Goal: Use online tool/utility: Utilize a website feature to perform a specific function

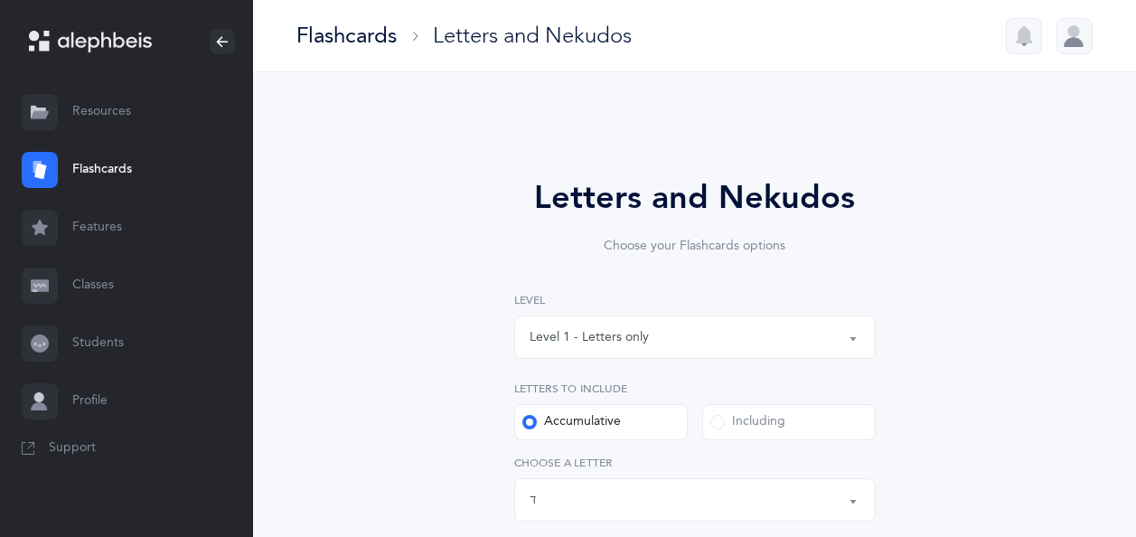
select select "4"
select select "single"
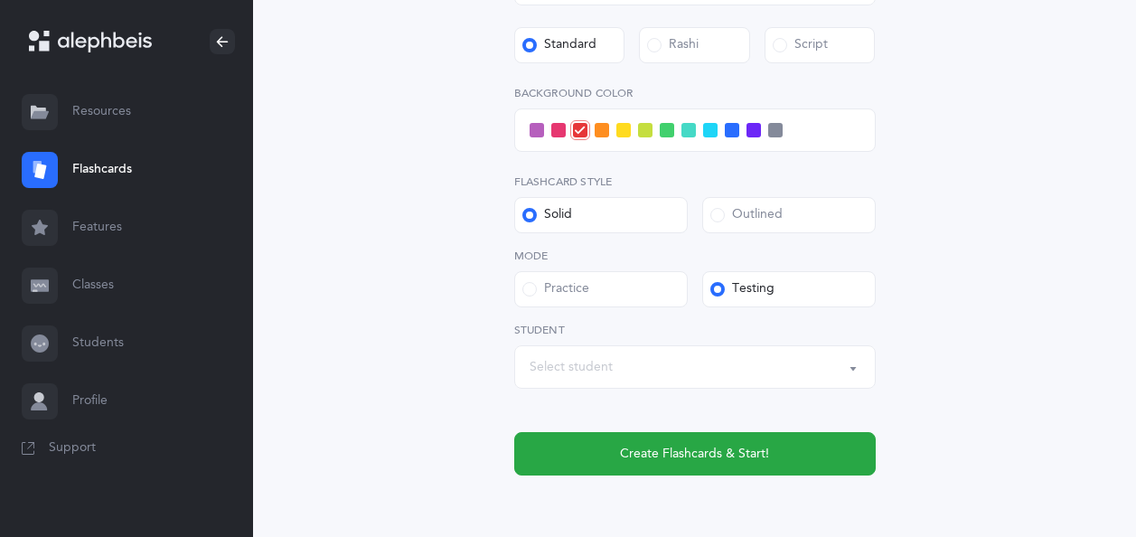
scroll to position [738, 0]
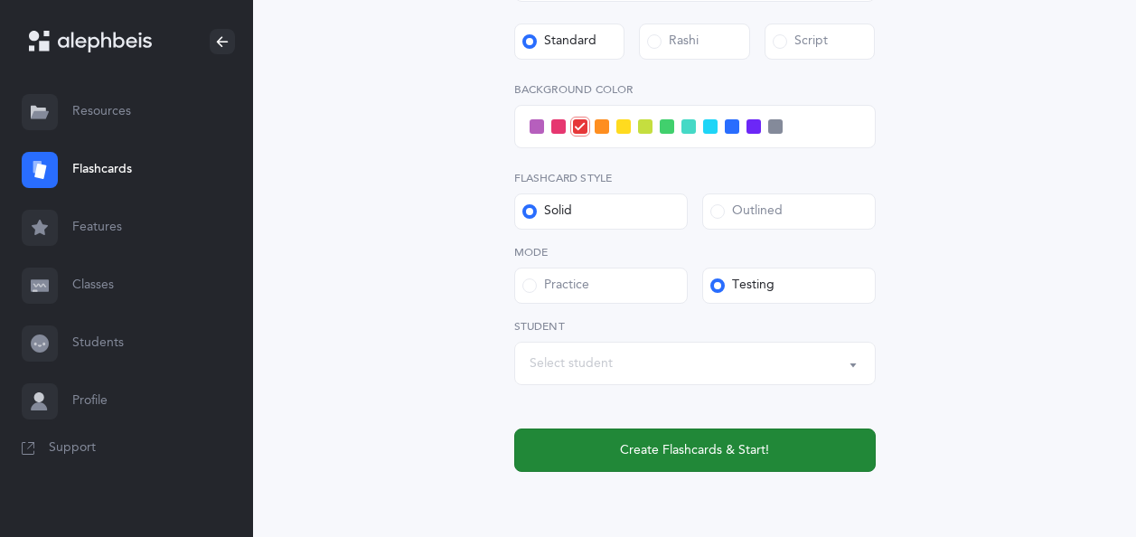
click at [713, 446] on span "Create Flashcards & Start!" at bounding box center [694, 450] width 149 height 19
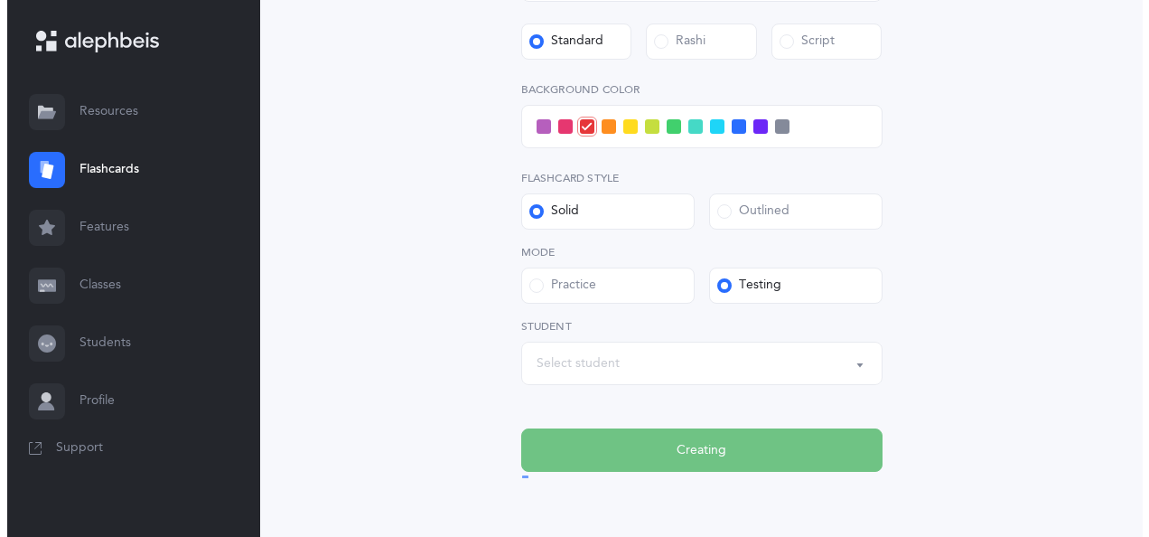
scroll to position [0, 0]
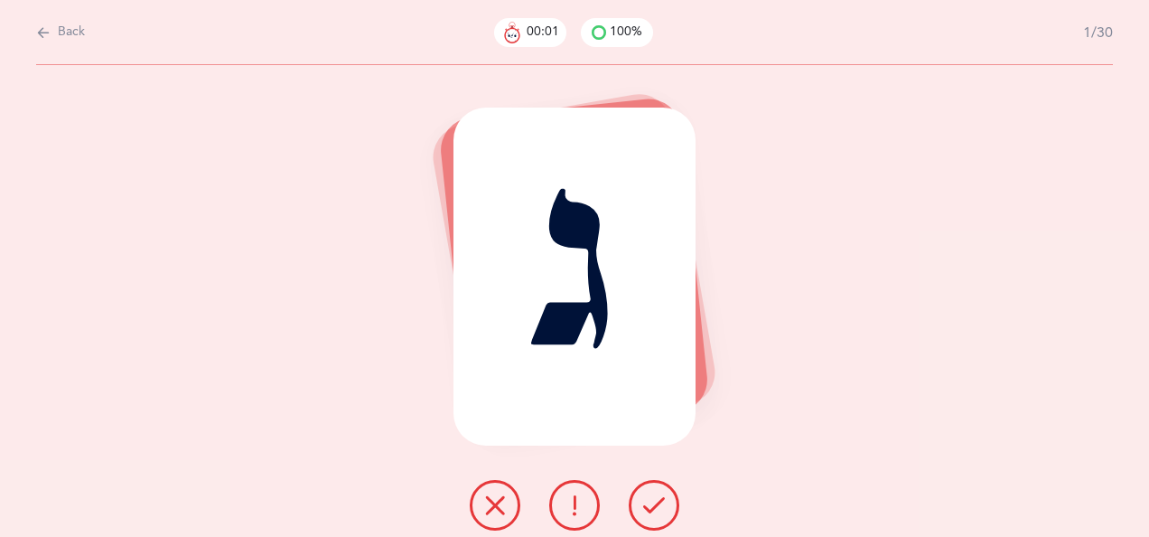
click at [658, 495] on icon at bounding box center [654, 505] width 22 height 22
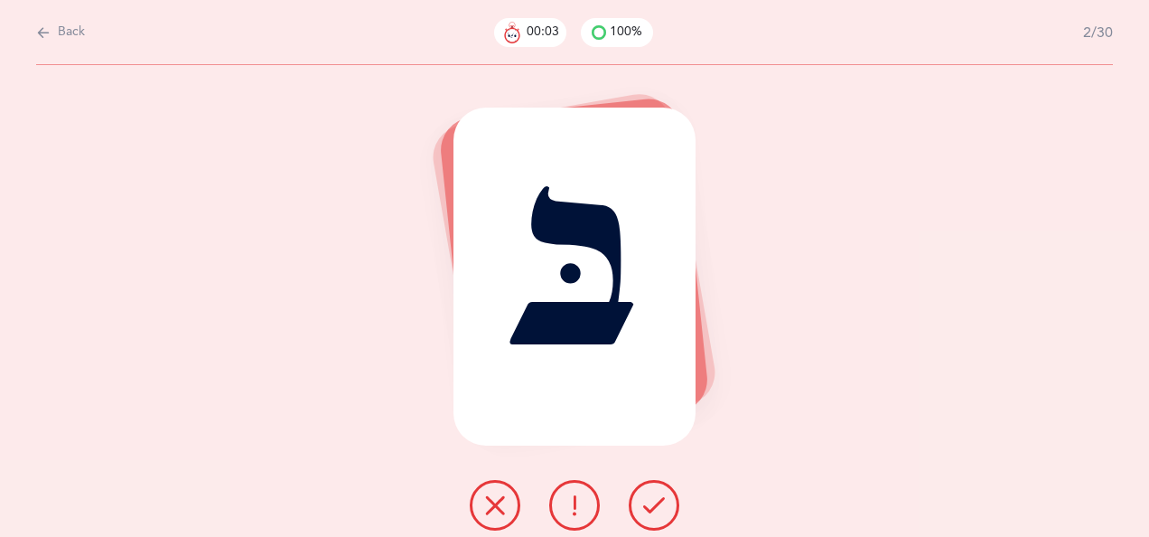
click at [654, 499] on icon at bounding box center [654, 505] width 22 height 22
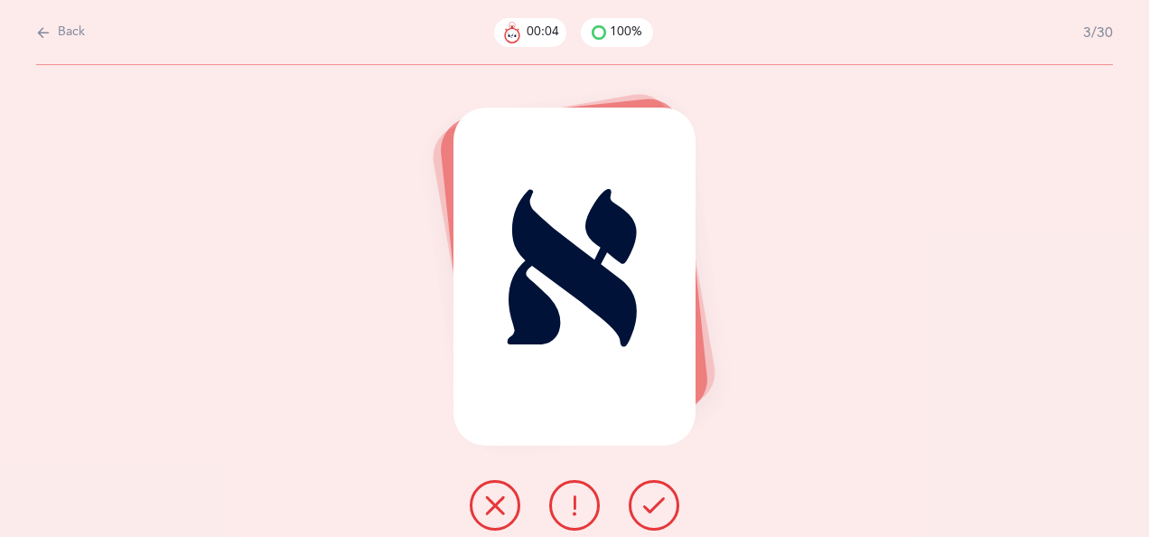
click at [662, 502] on icon at bounding box center [654, 505] width 22 height 22
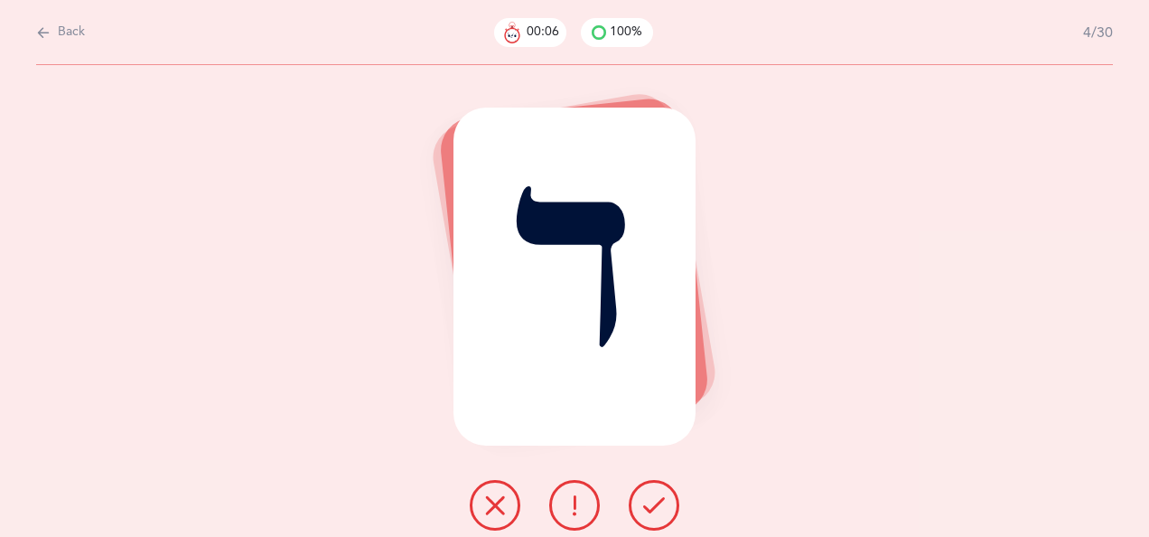
click at [654, 496] on icon at bounding box center [654, 505] width 22 height 22
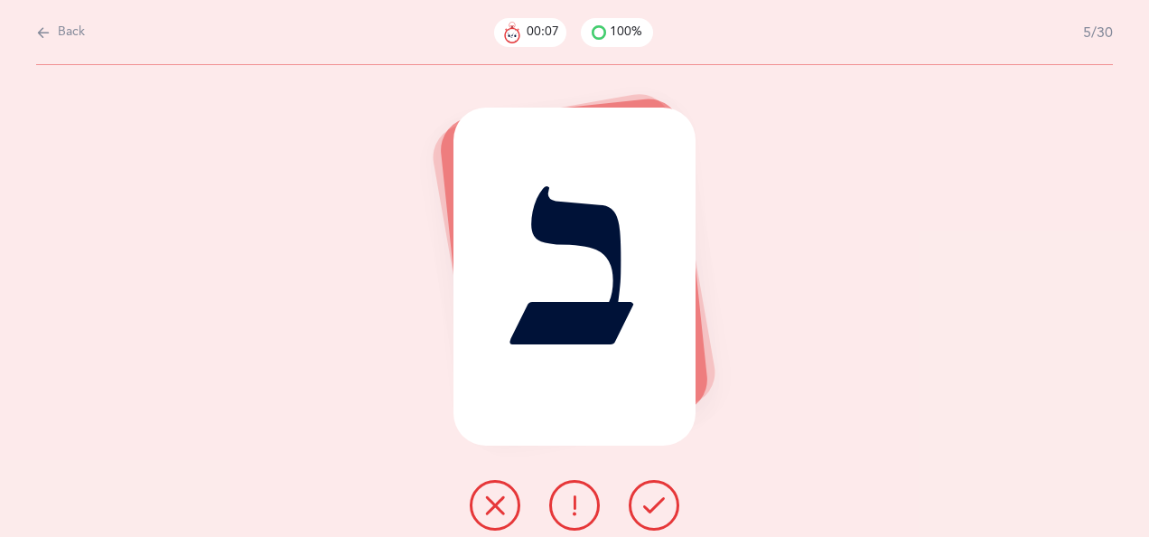
click at [651, 501] on icon at bounding box center [654, 505] width 22 height 22
click at [654, 494] on button at bounding box center [654, 505] width 51 height 51
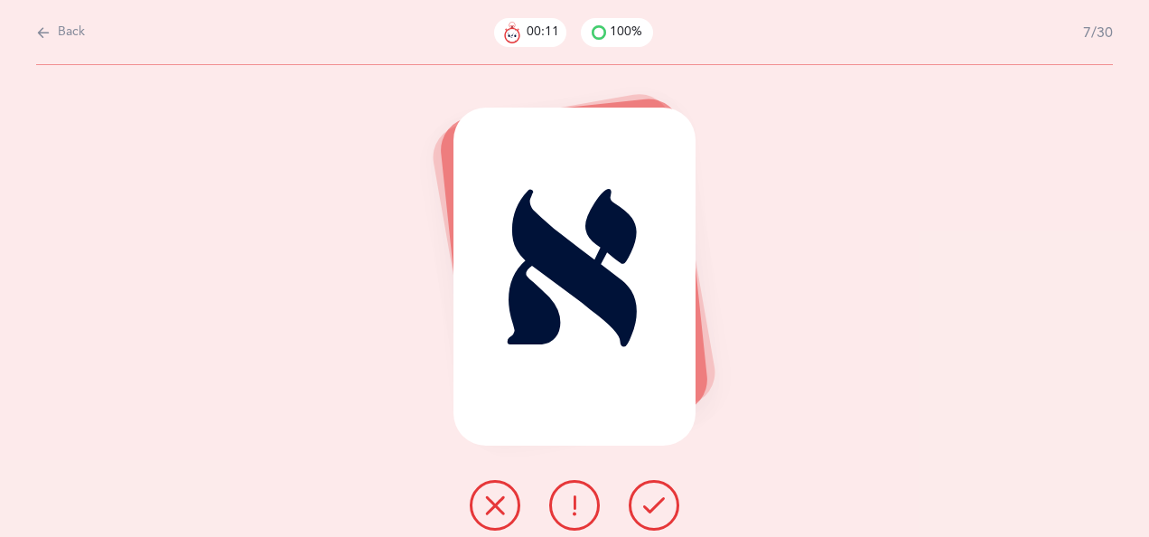
click at [659, 494] on icon at bounding box center [654, 505] width 22 height 22
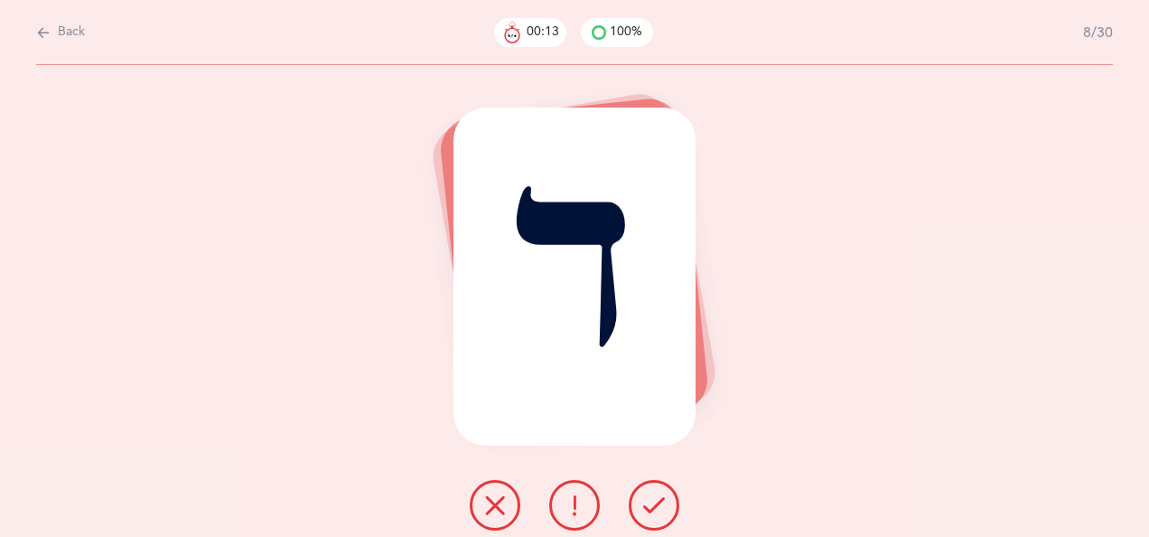
click at [648, 503] on icon at bounding box center [654, 505] width 22 height 22
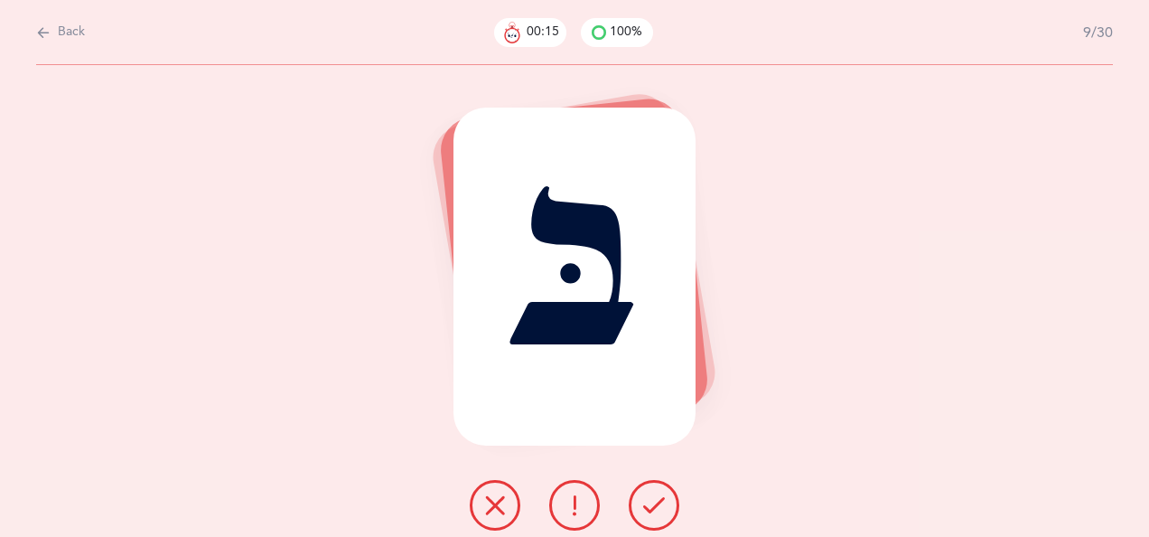
click at [655, 495] on icon at bounding box center [654, 505] width 22 height 22
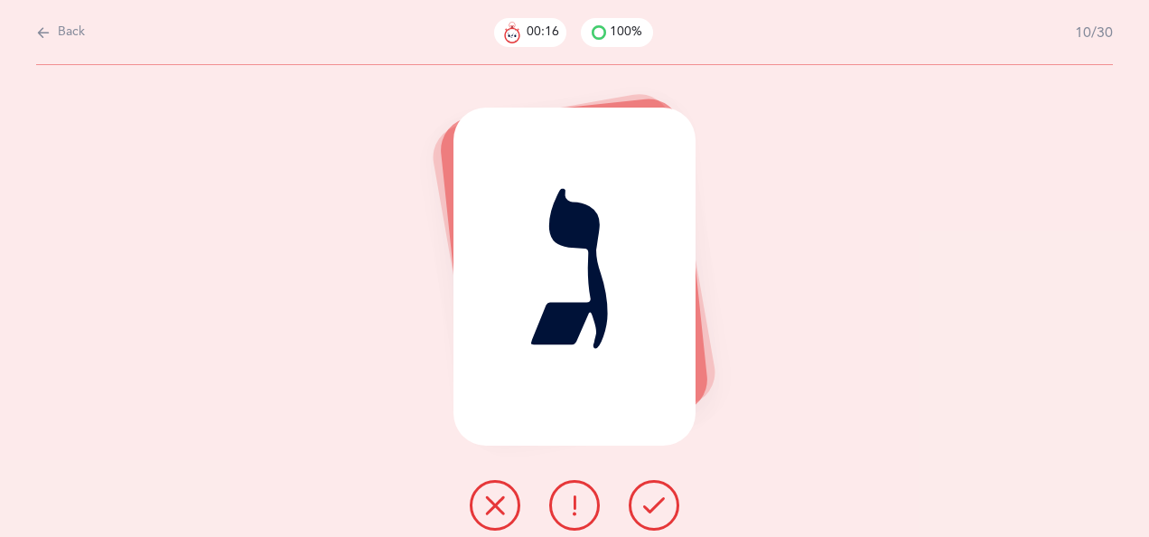
click at [659, 495] on icon at bounding box center [654, 505] width 22 height 22
click at [652, 501] on icon at bounding box center [654, 505] width 22 height 22
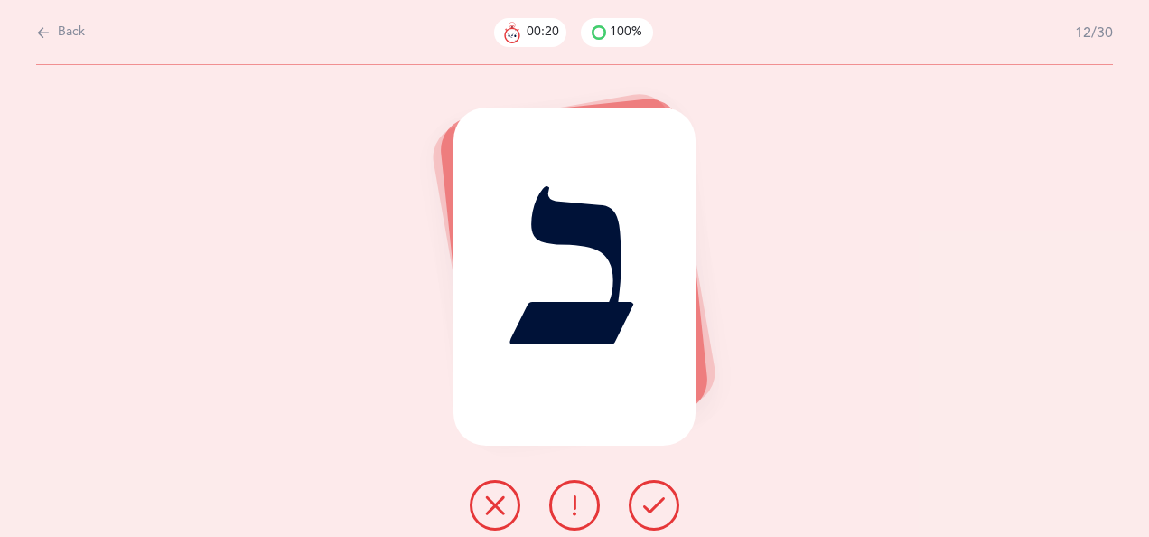
click at [658, 495] on icon at bounding box center [654, 505] width 22 height 22
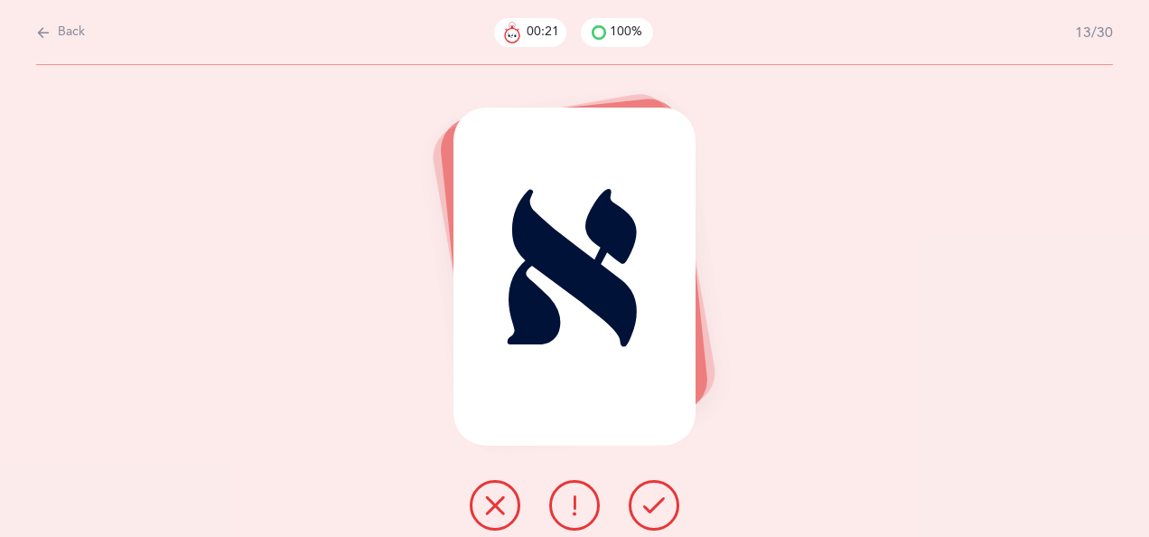
click at [653, 495] on icon at bounding box center [654, 505] width 22 height 22
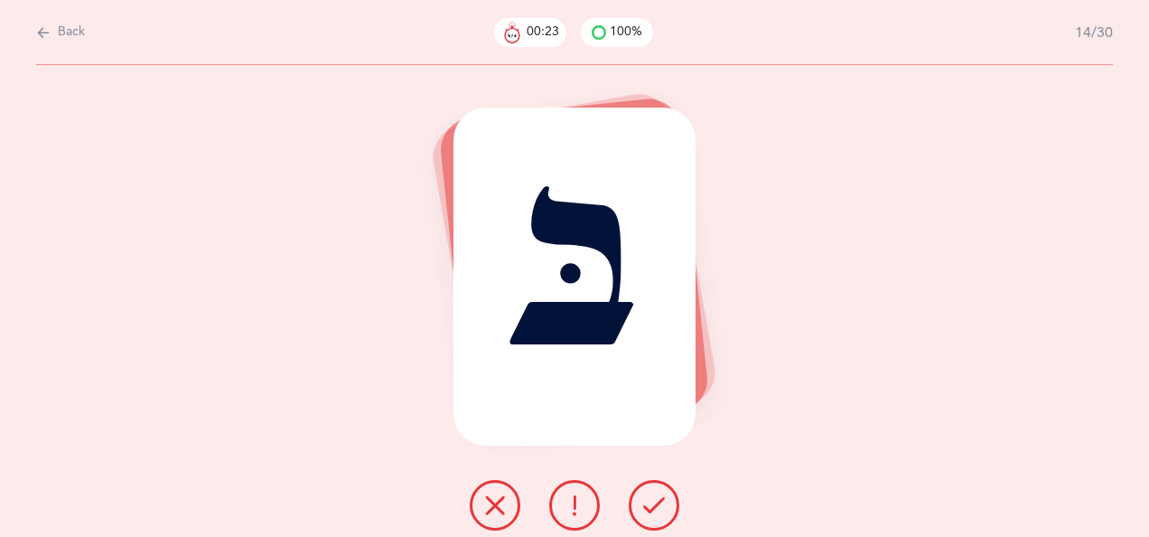
click at [662, 500] on icon at bounding box center [654, 505] width 22 height 22
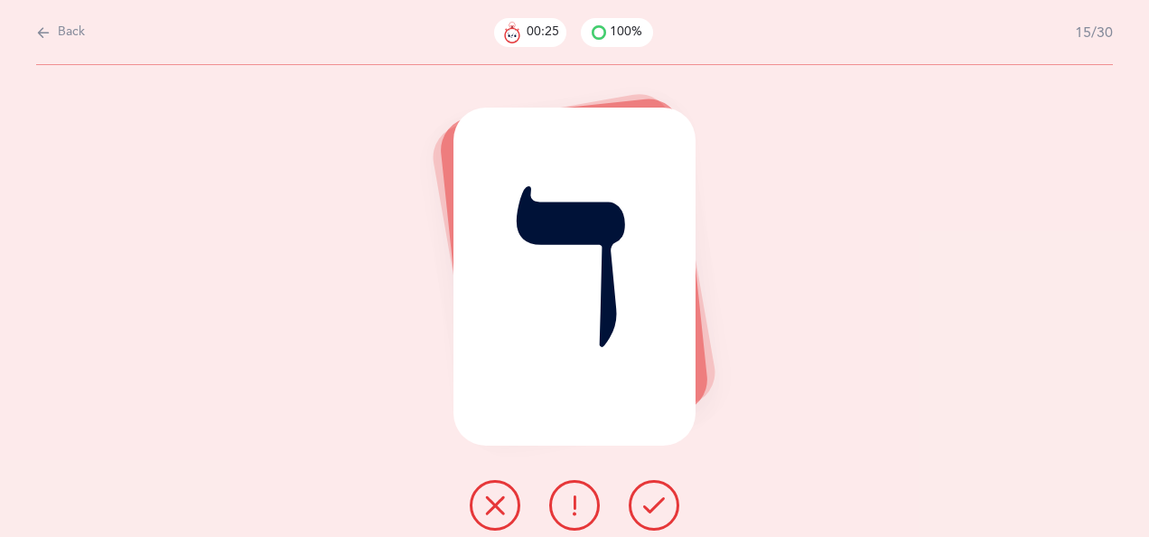
click at [663, 494] on icon at bounding box center [654, 505] width 22 height 22
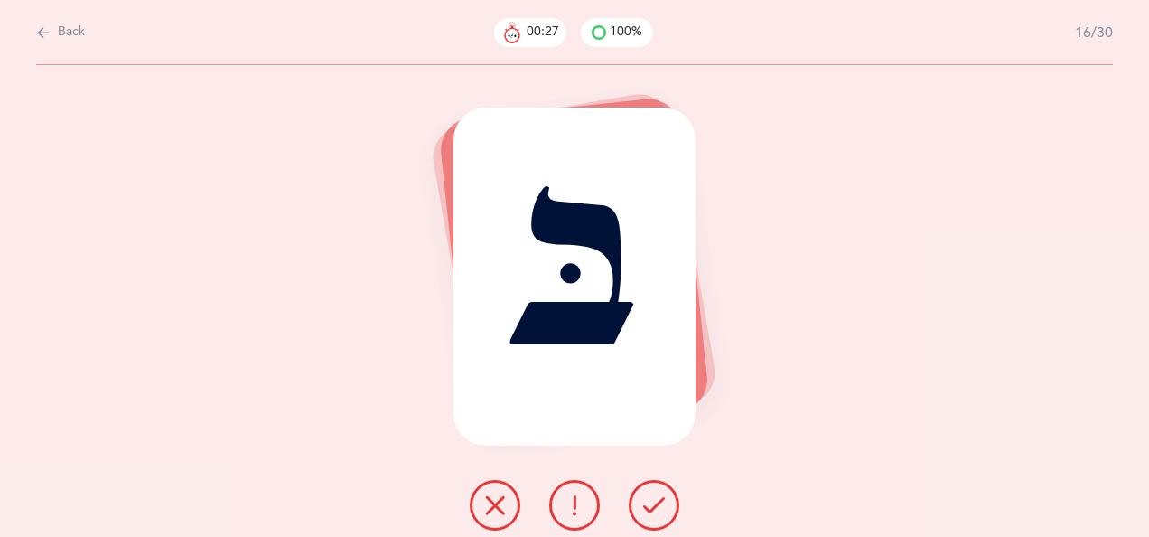
click at [660, 493] on button at bounding box center [654, 505] width 51 height 51
click at [660, 502] on icon at bounding box center [654, 505] width 22 height 22
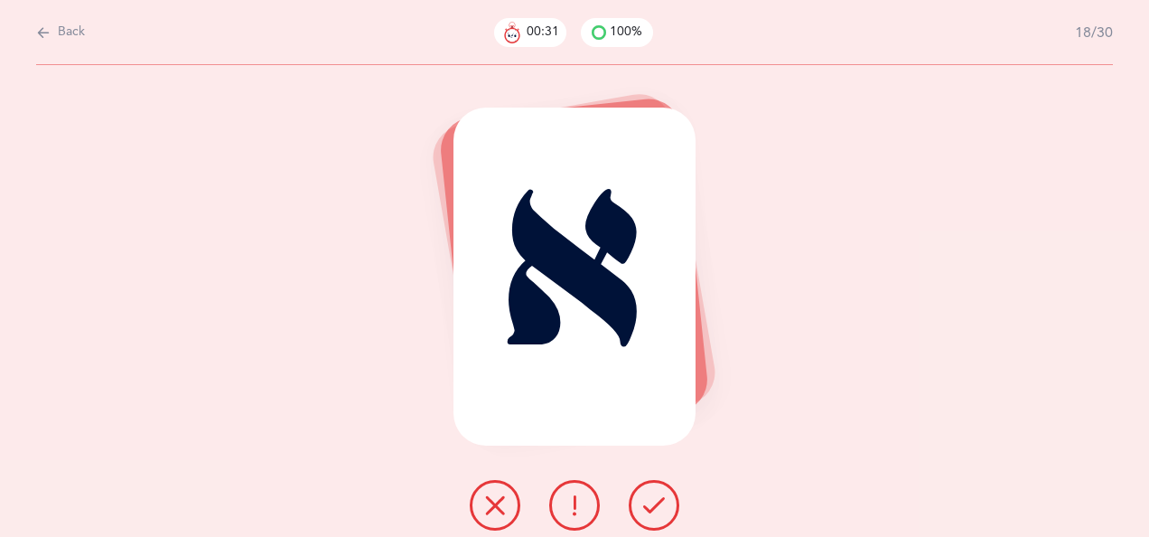
click at [665, 497] on button at bounding box center [654, 505] width 51 height 51
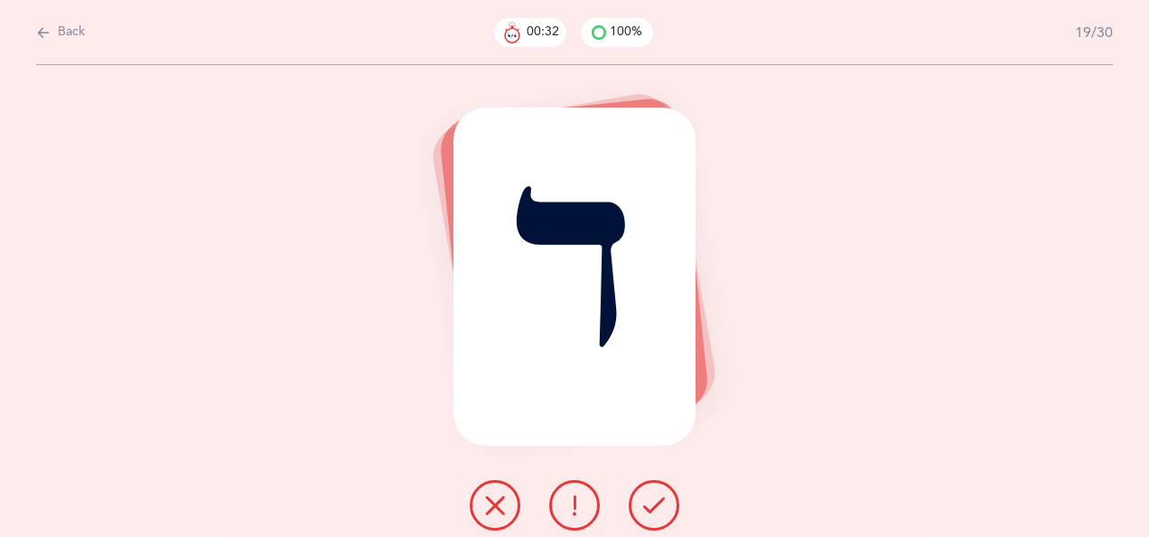
click at [659, 492] on button at bounding box center [654, 505] width 51 height 51
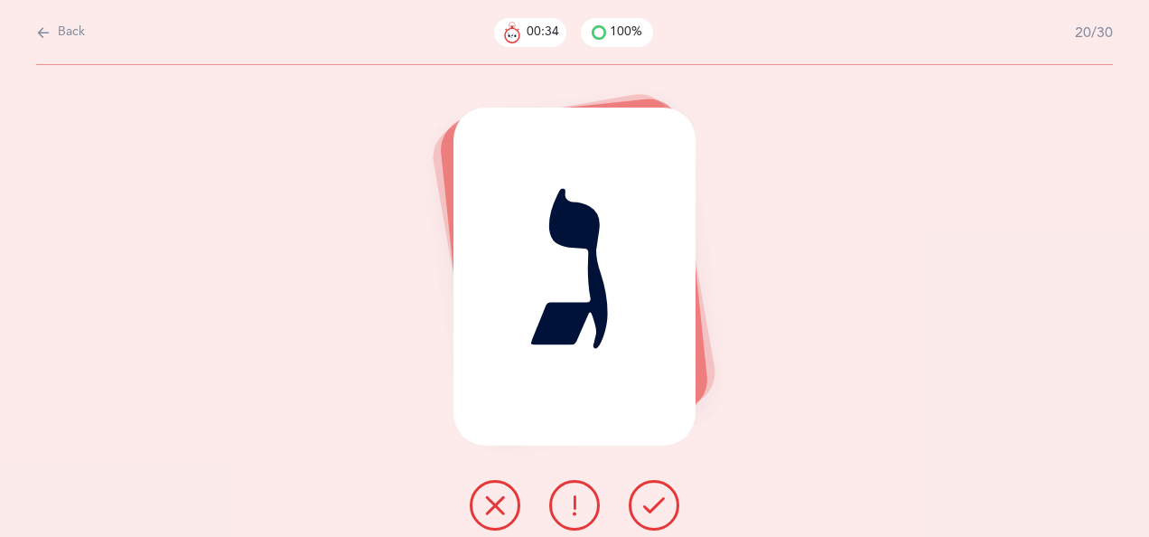
click at [660, 497] on icon at bounding box center [654, 505] width 22 height 22
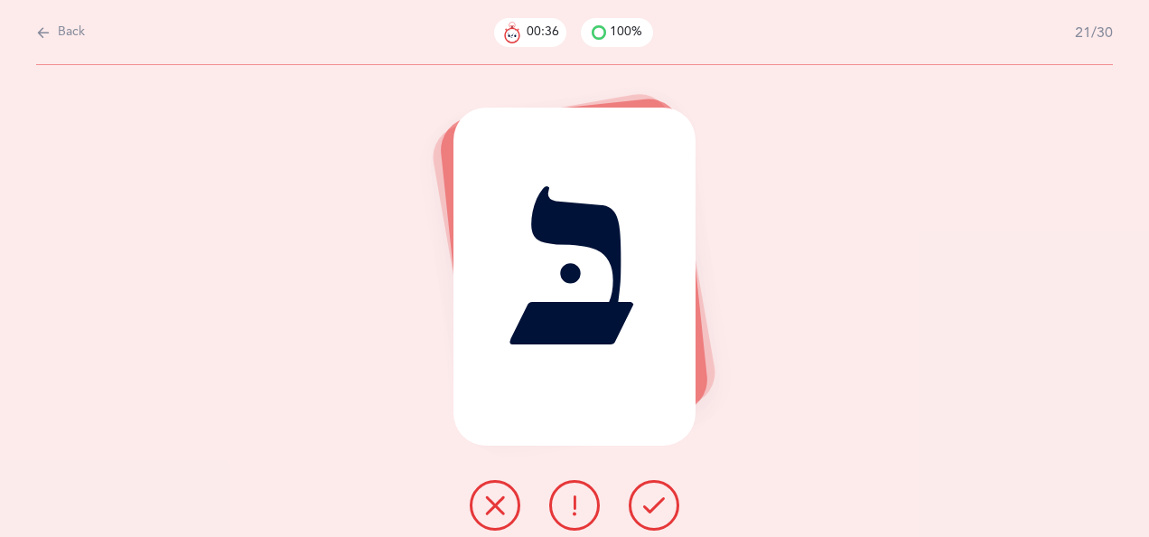
click at [660, 497] on icon at bounding box center [654, 505] width 22 height 22
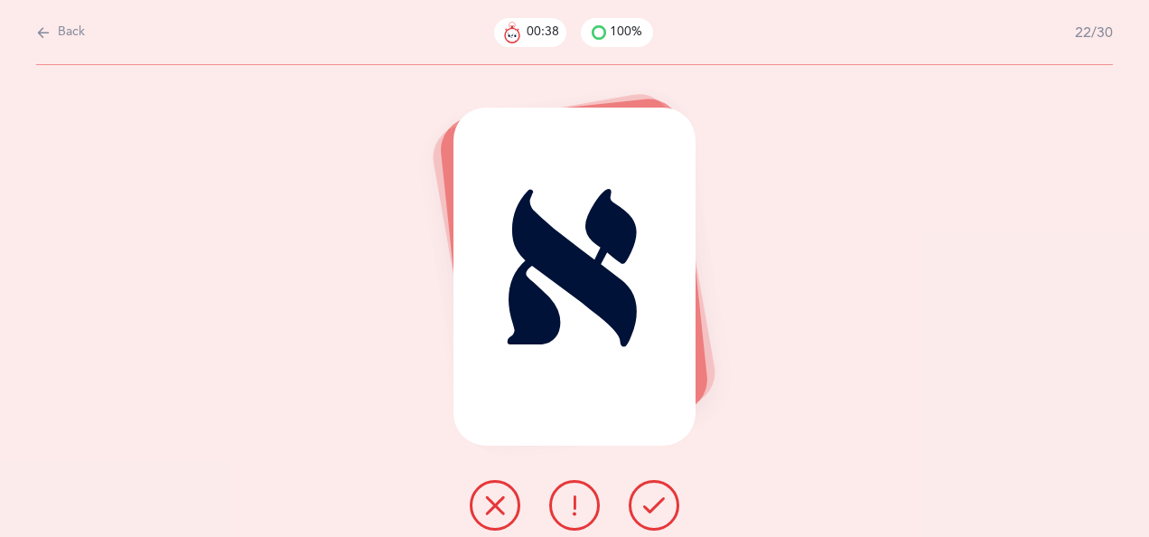
click at [657, 495] on icon at bounding box center [654, 505] width 22 height 22
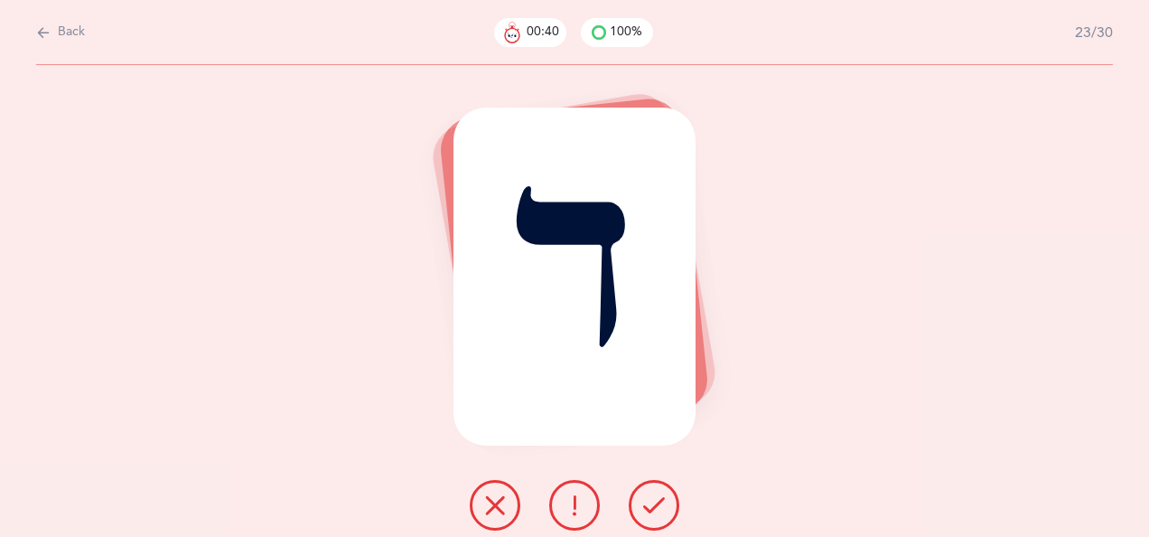
click at [655, 495] on icon at bounding box center [654, 505] width 22 height 22
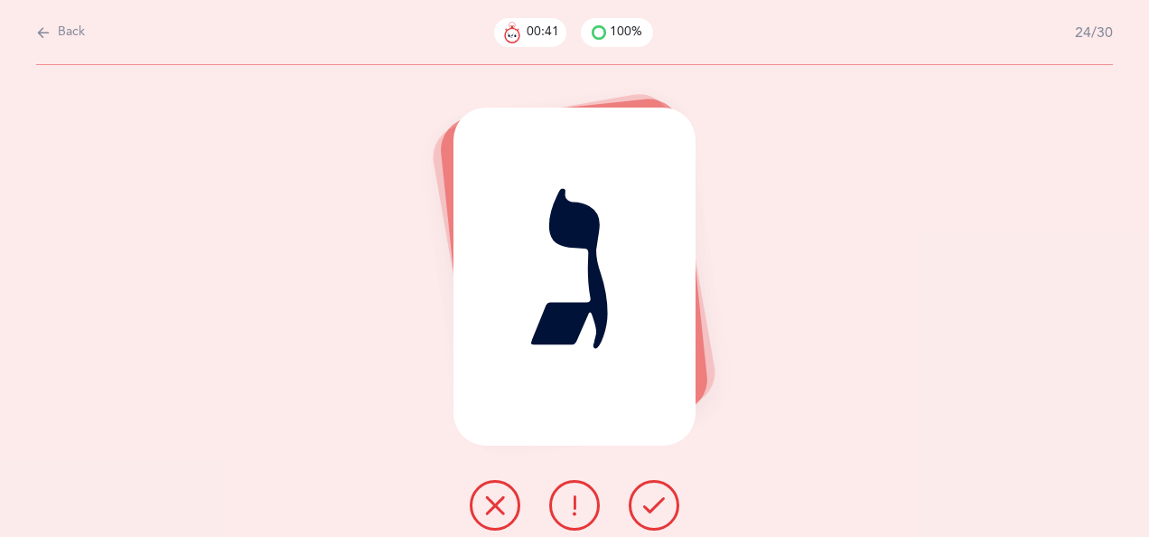
click at [661, 492] on button at bounding box center [654, 505] width 51 height 51
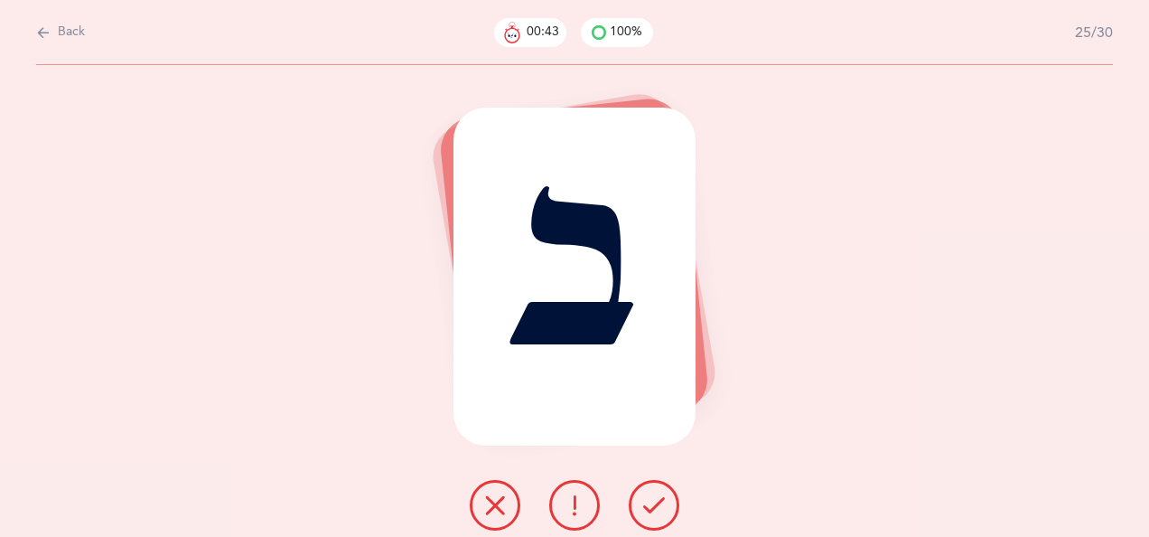
click at [663, 494] on icon at bounding box center [654, 505] width 22 height 22
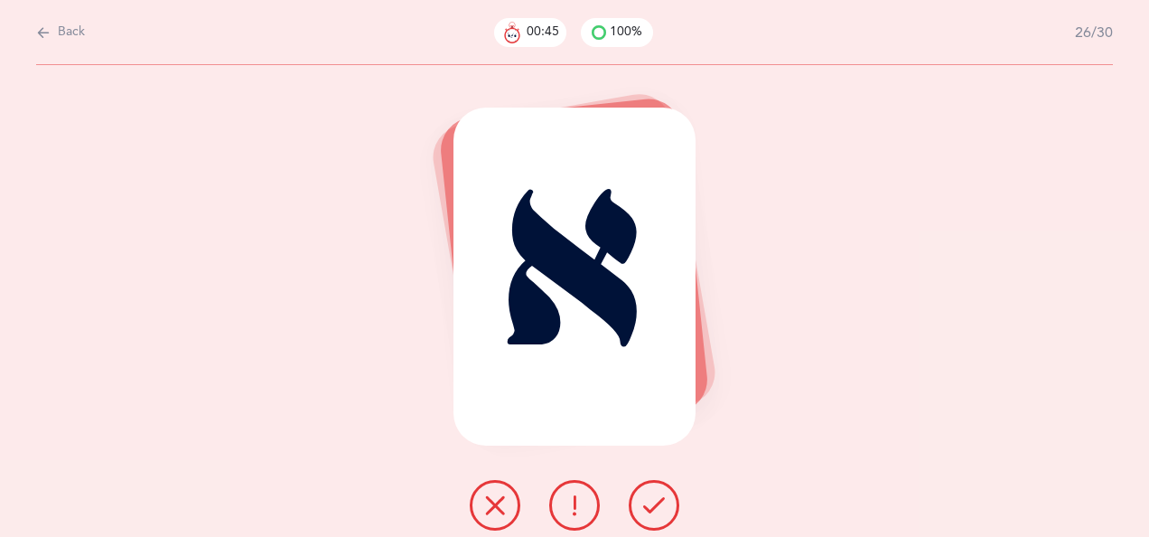
click at [660, 488] on button at bounding box center [654, 505] width 51 height 51
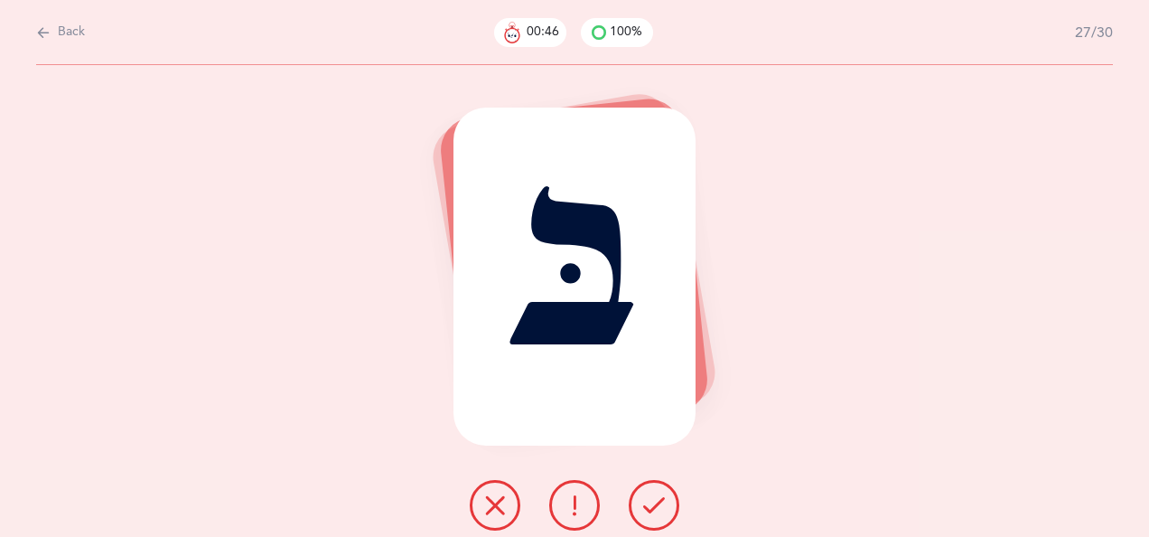
click at [663, 493] on button at bounding box center [654, 505] width 51 height 51
click at [660, 495] on icon at bounding box center [654, 505] width 22 height 22
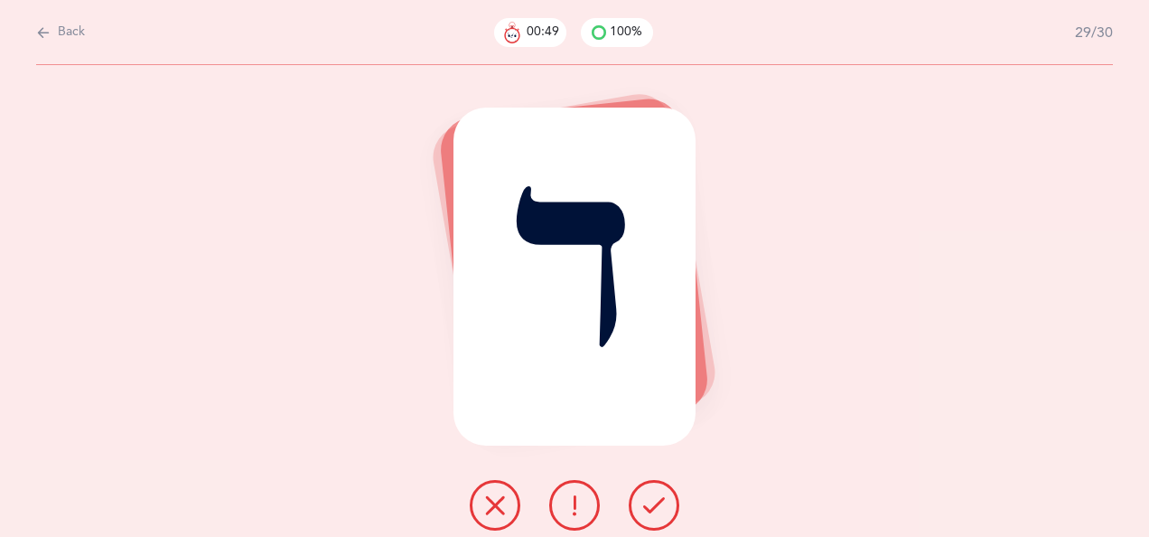
click at [658, 491] on button at bounding box center [654, 505] width 51 height 51
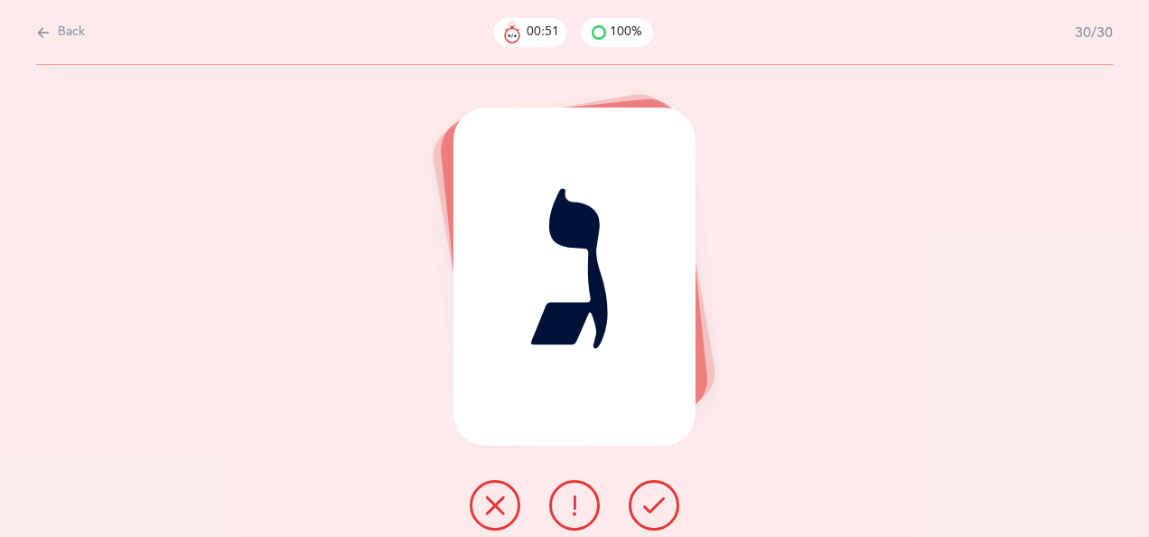
click at [666, 492] on button at bounding box center [654, 505] width 51 height 51
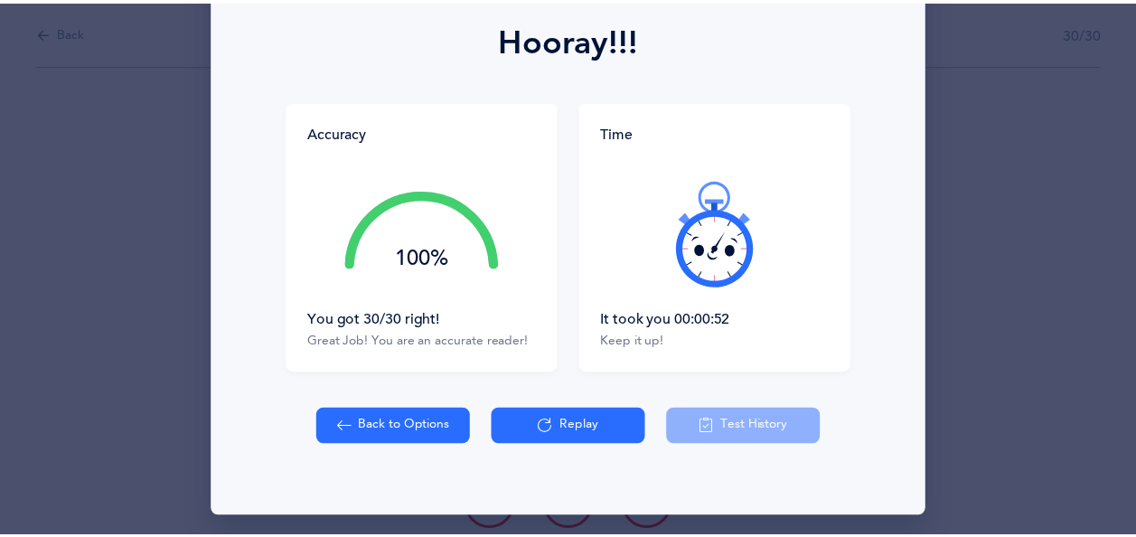
scroll to position [258, 0]
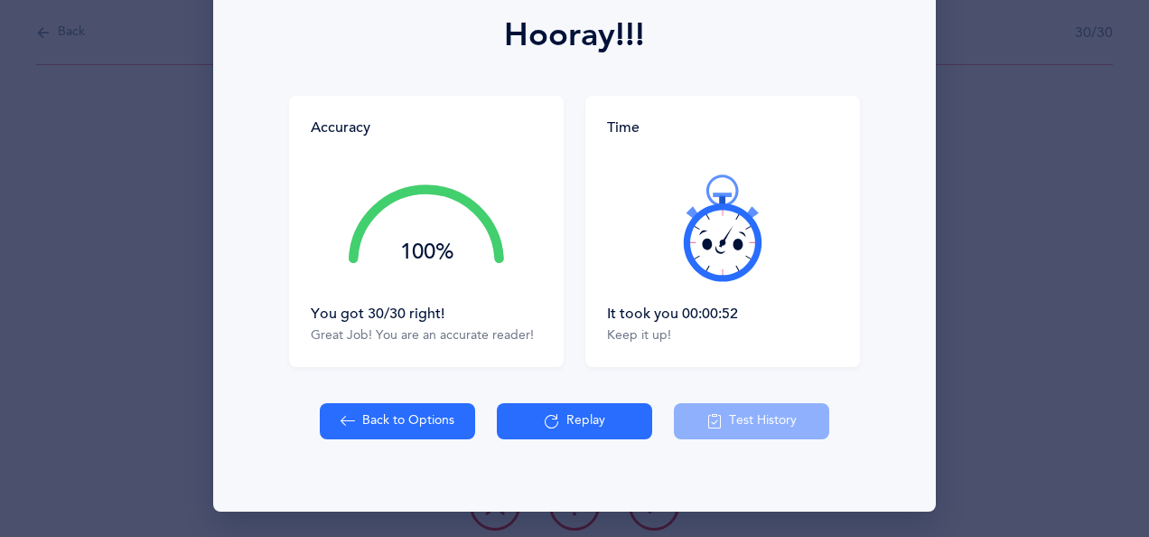
click at [422, 422] on button "Back to Options" at bounding box center [397, 421] width 155 height 36
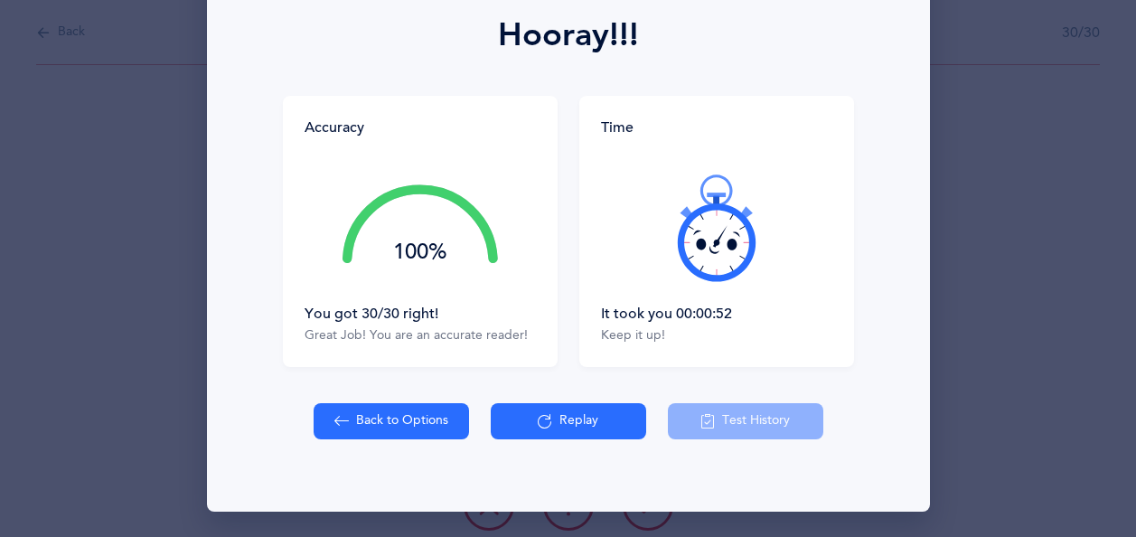
select select "4"
select select "single"
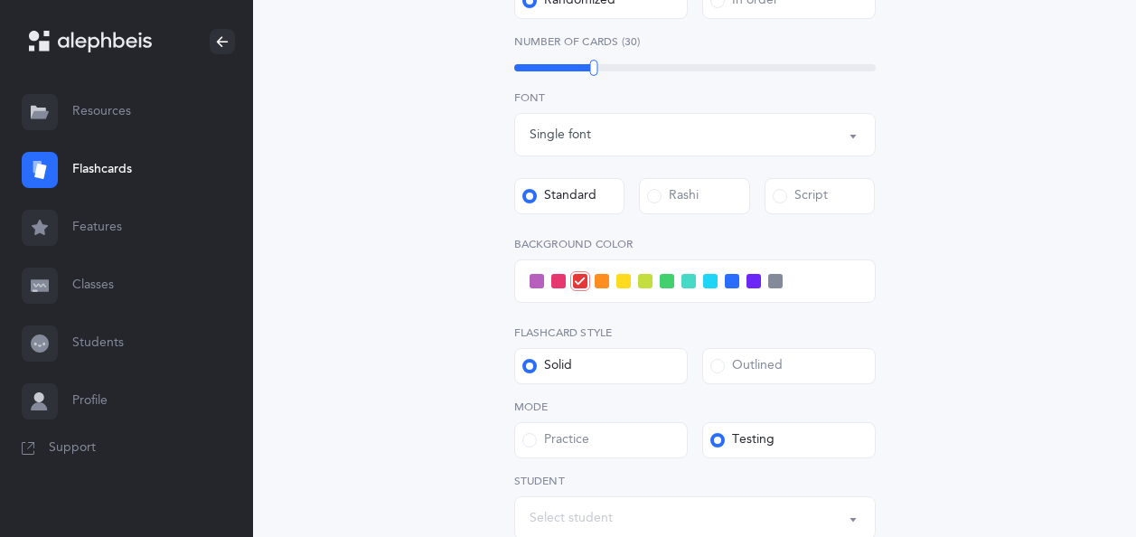
scroll to position [818, 0]
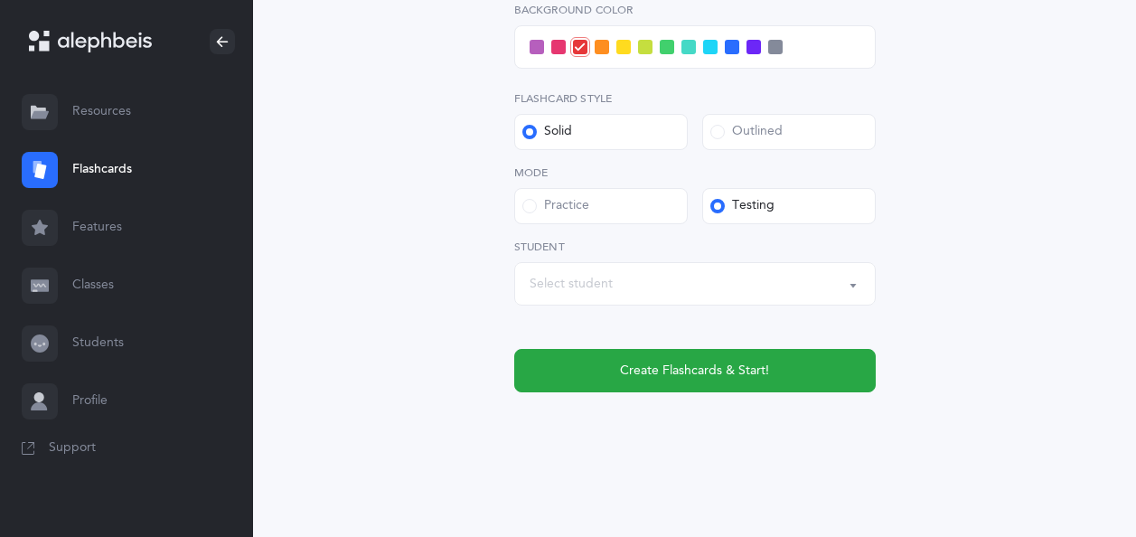
click at [719, 361] on span "Create Flashcards & Start!" at bounding box center [694, 370] width 149 height 19
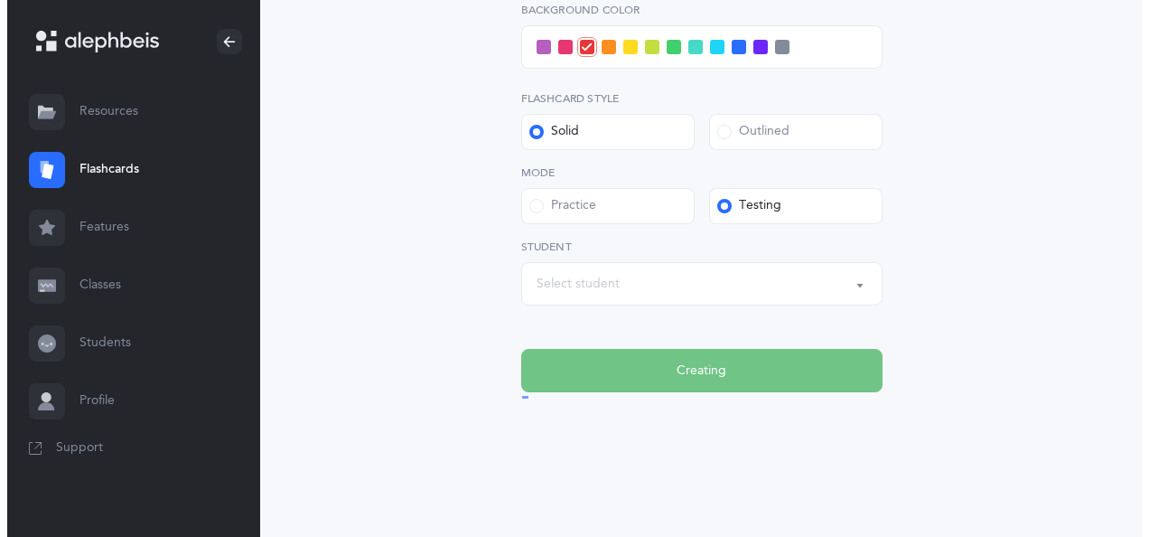
scroll to position [0, 0]
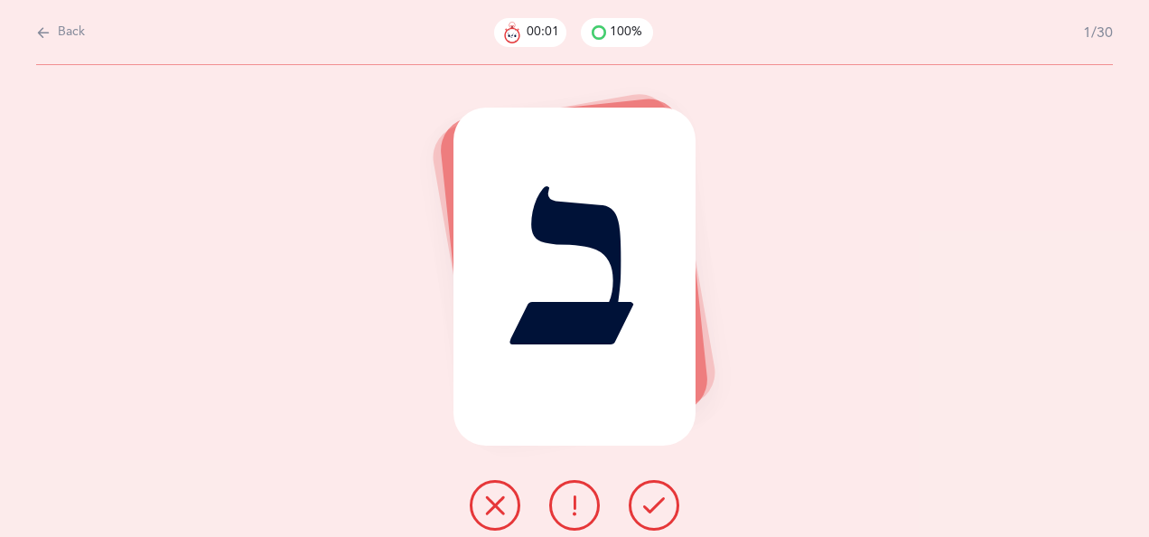
click at [660, 491] on button at bounding box center [654, 505] width 51 height 51
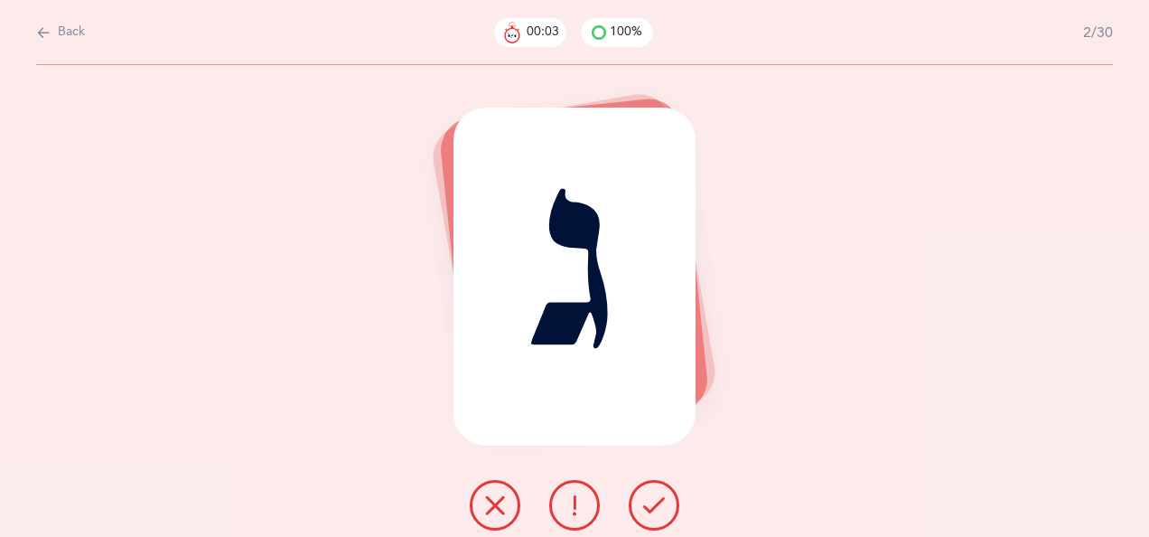
click at [661, 495] on icon at bounding box center [654, 505] width 22 height 22
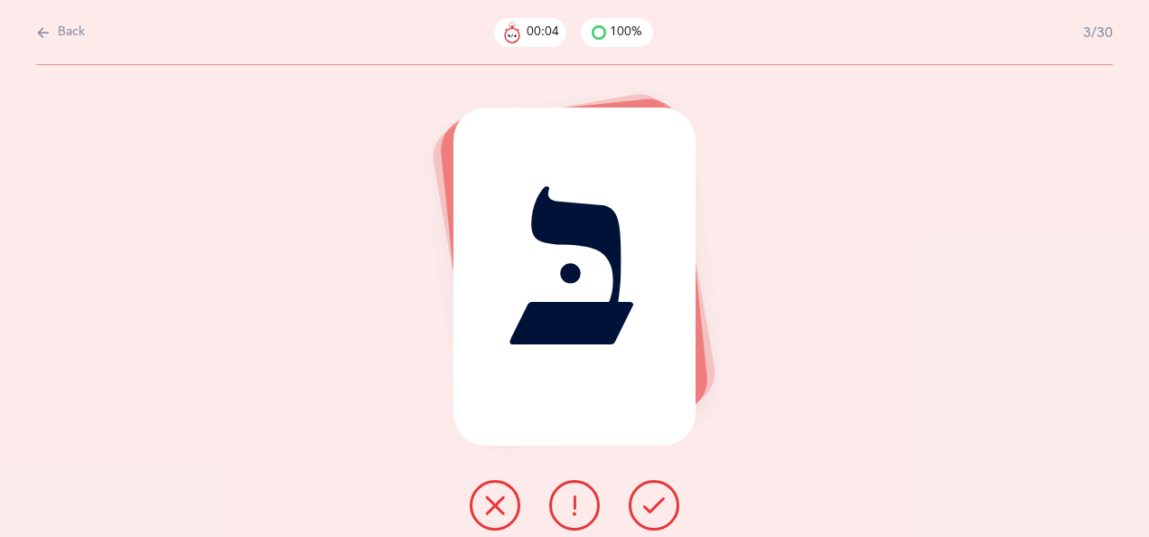
click at [665, 495] on button at bounding box center [654, 505] width 51 height 51
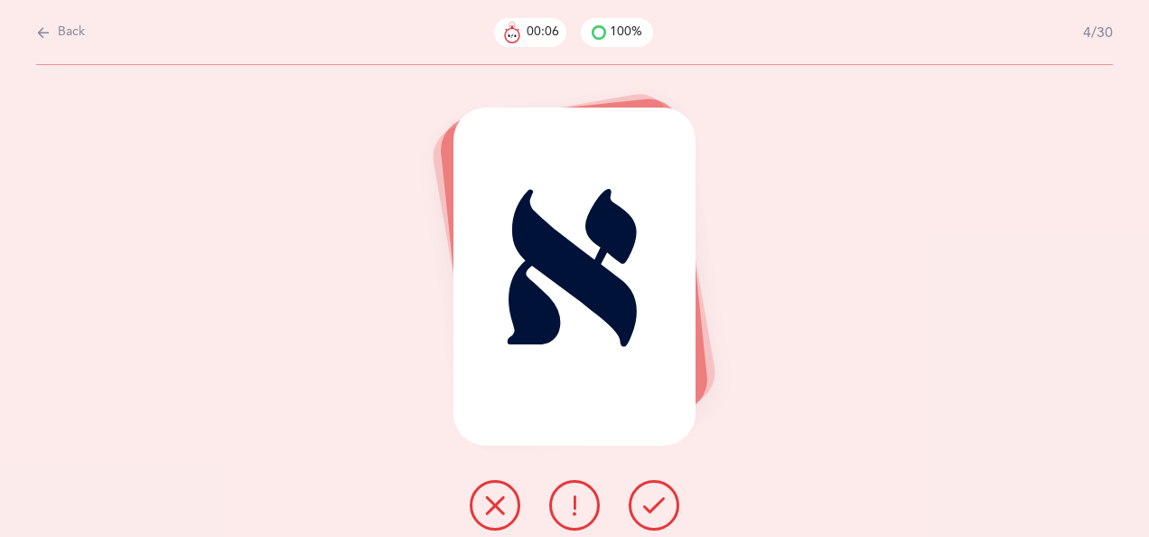
click at [657, 492] on button at bounding box center [654, 505] width 51 height 51
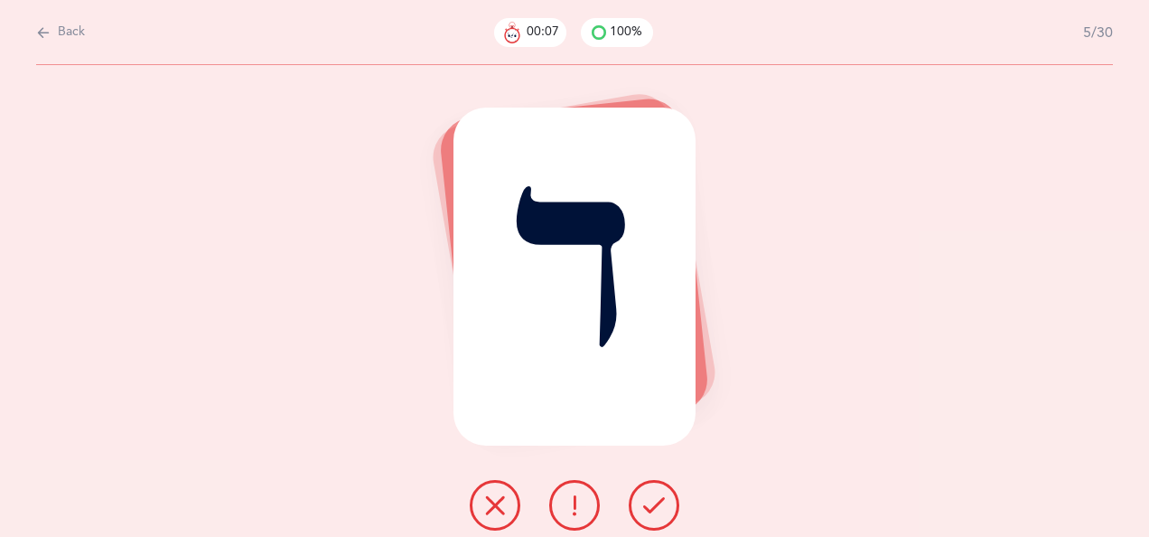
click at [651, 501] on icon at bounding box center [654, 505] width 22 height 22
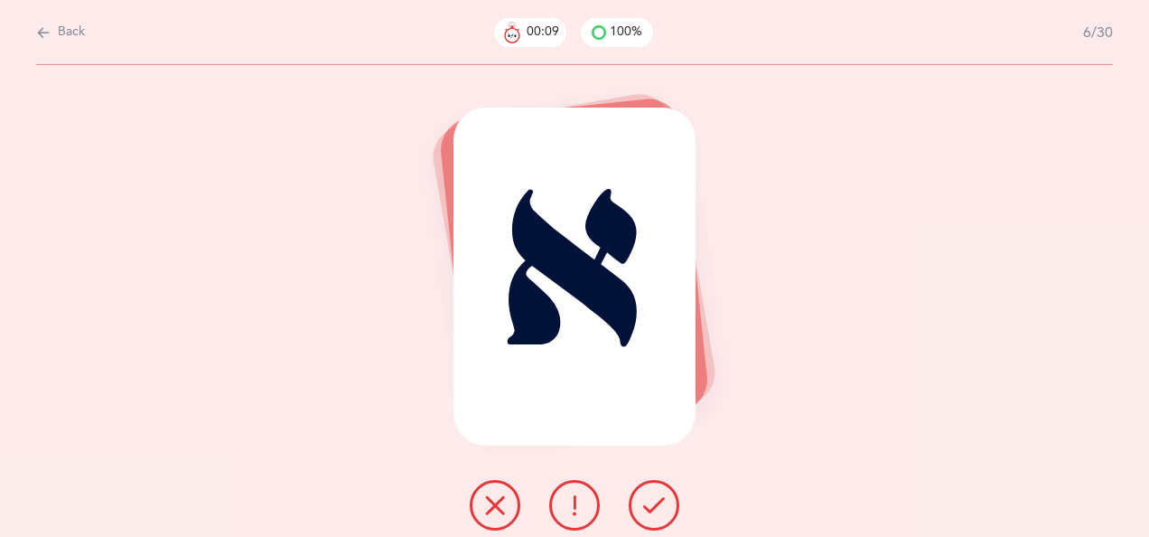
click at [654, 499] on icon at bounding box center [654, 505] width 22 height 22
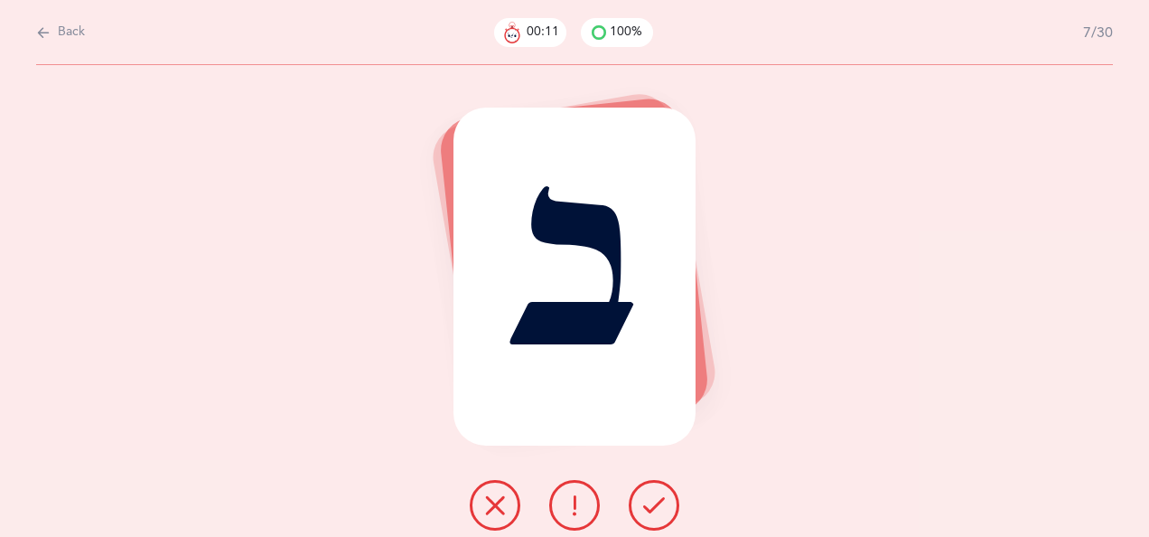
click at [654, 501] on icon at bounding box center [654, 505] width 22 height 22
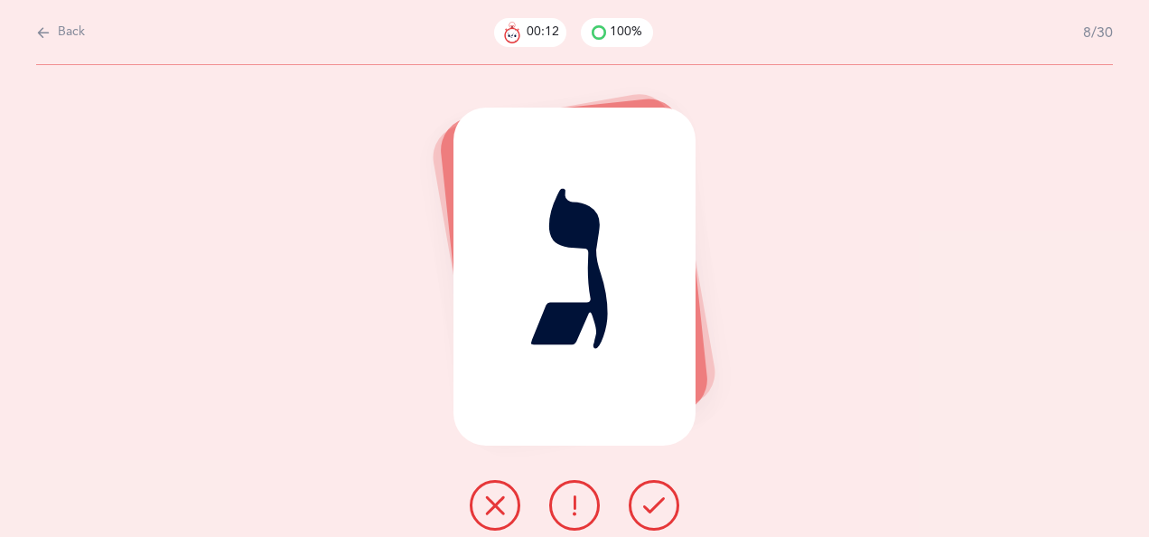
click at [652, 501] on icon at bounding box center [654, 505] width 22 height 22
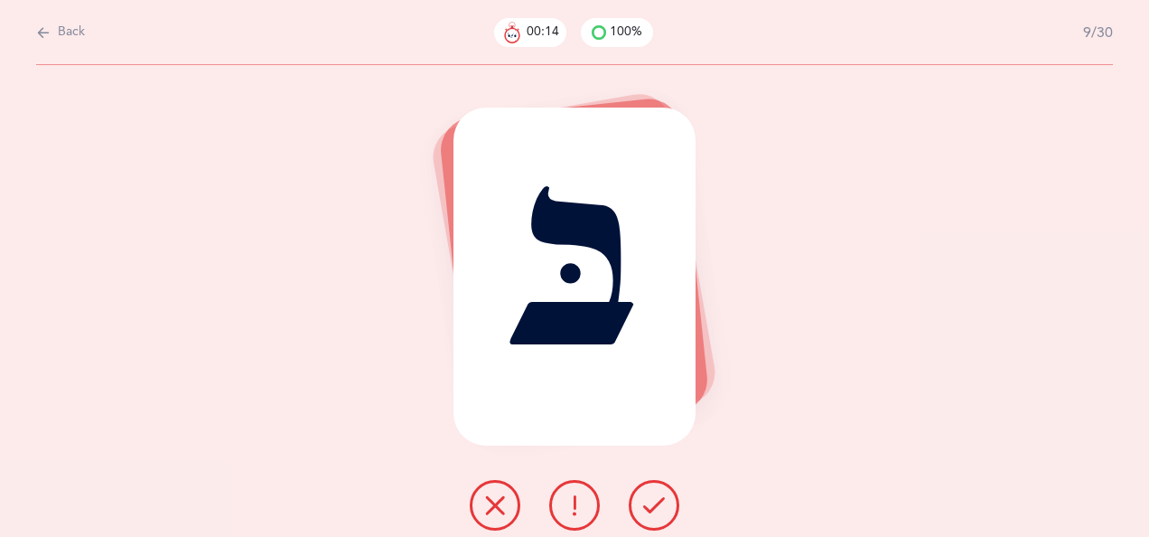
click at [654, 500] on icon at bounding box center [654, 505] width 22 height 22
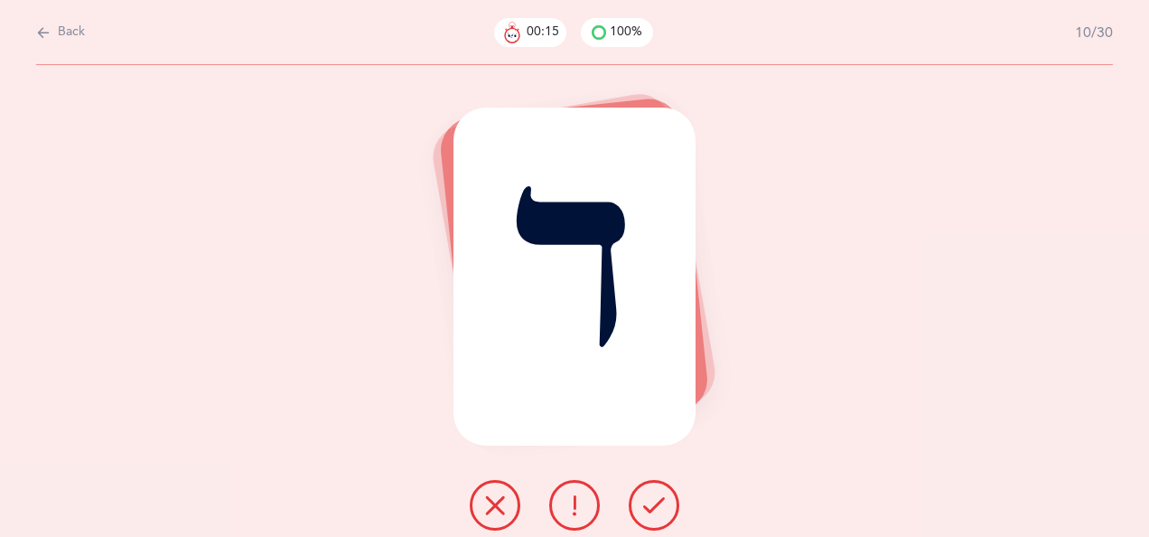
click at [657, 501] on icon at bounding box center [654, 505] width 22 height 22
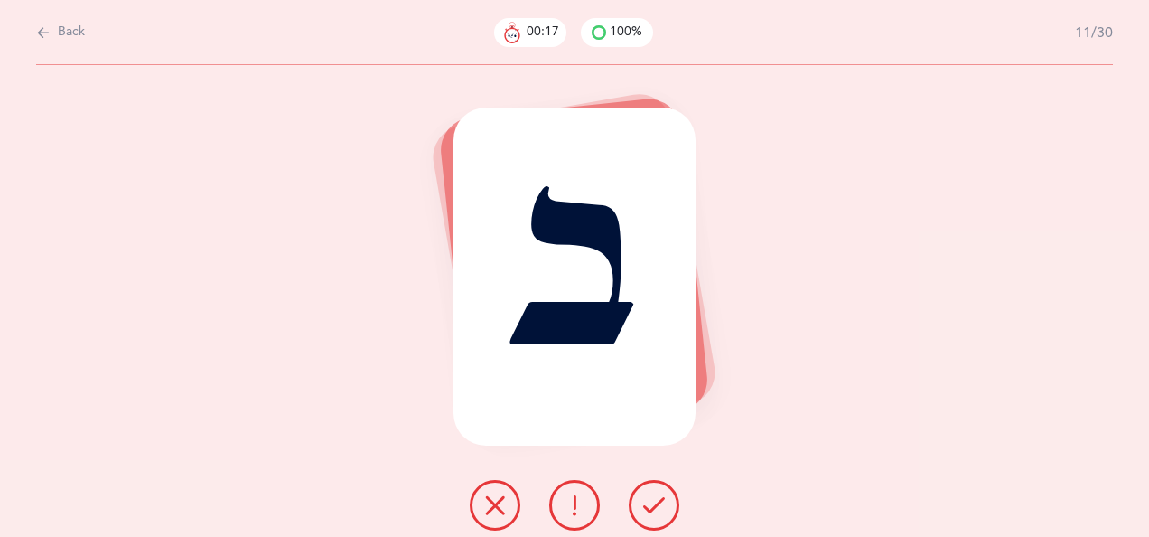
click at [660, 496] on icon at bounding box center [654, 505] width 22 height 22
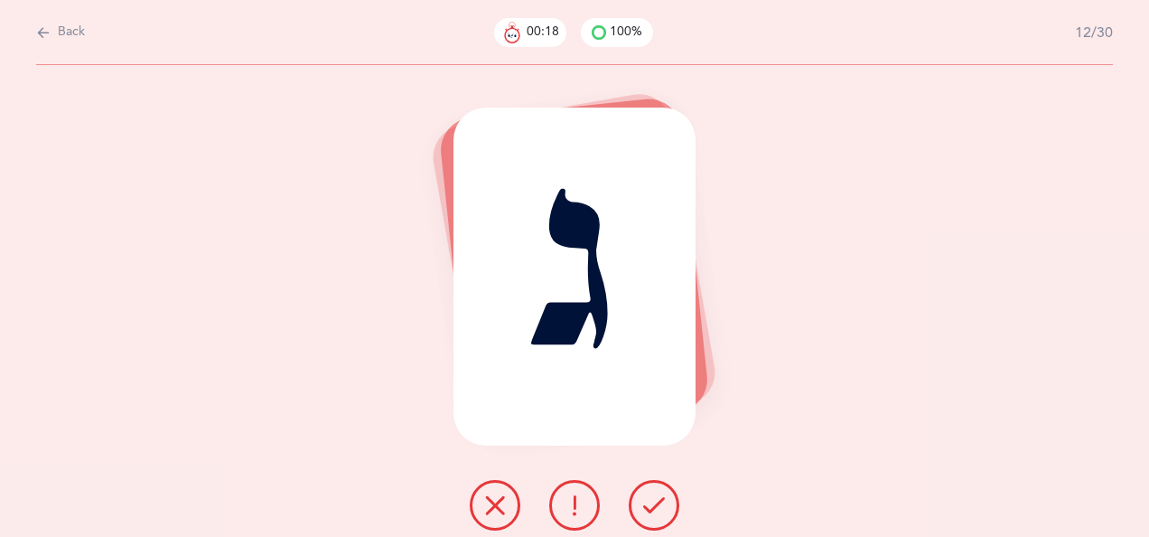
click at [656, 496] on icon at bounding box center [654, 505] width 22 height 22
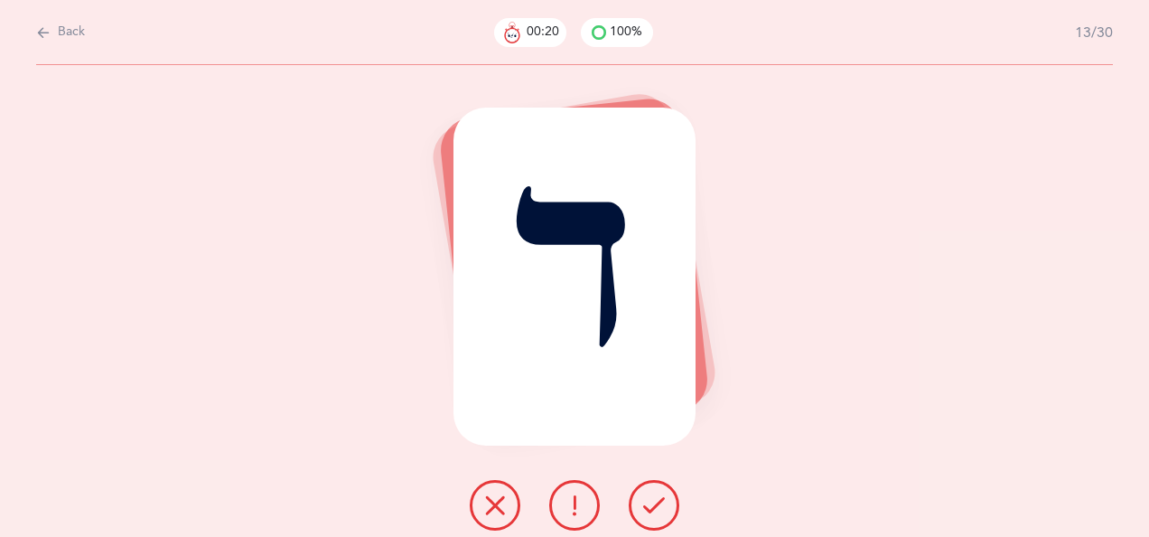
click at [658, 497] on icon at bounding box center [654, 505] width 22 height 22
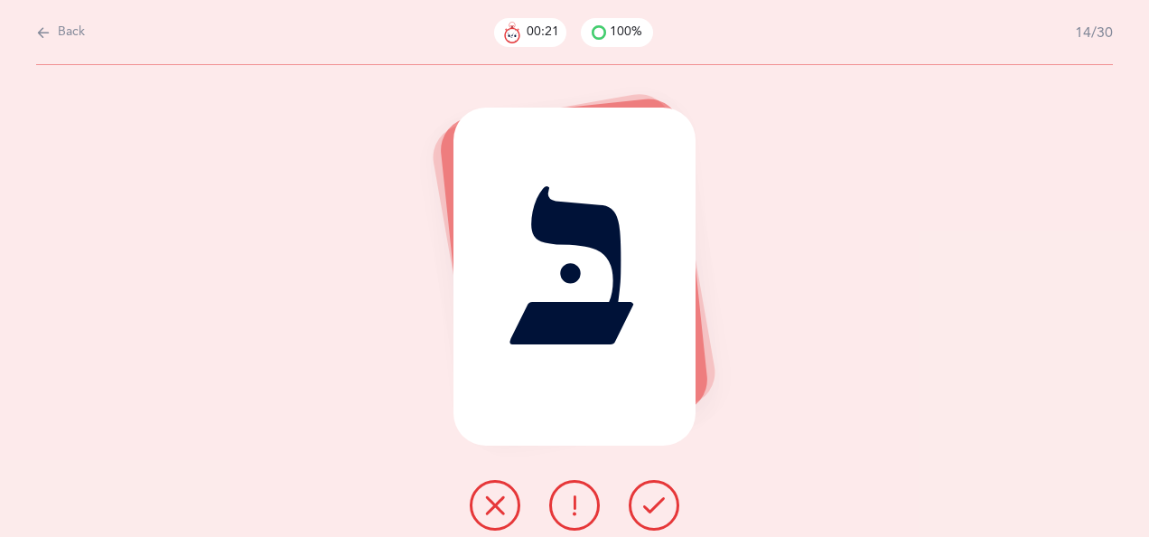
click at [665, 498] on button at bounding box center [654, 505] width 51 height 51
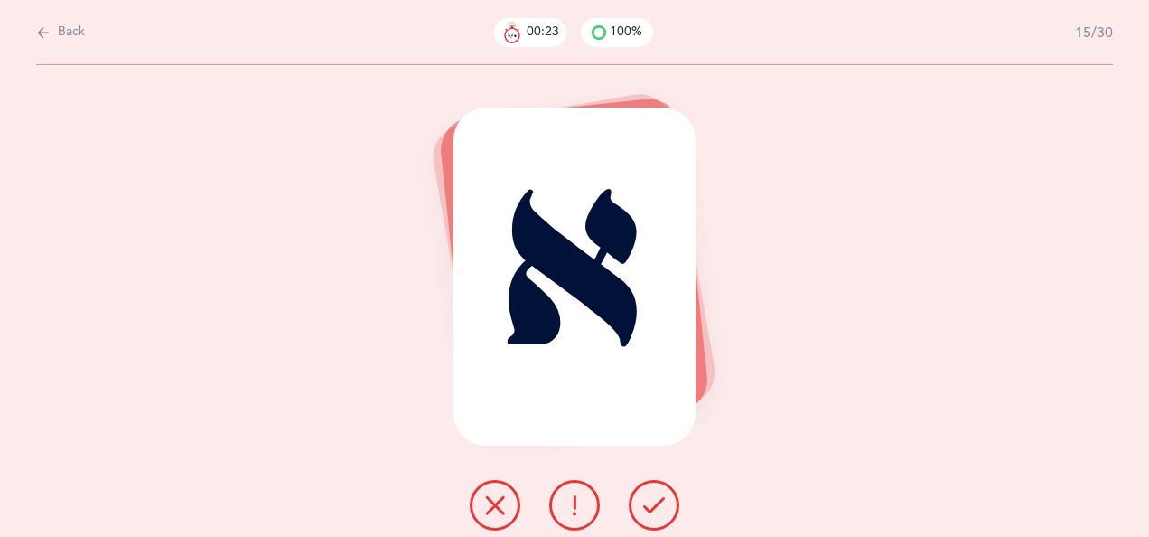
click at [654, 497] on icon at bounding box center [654, 505] width 22 height 22
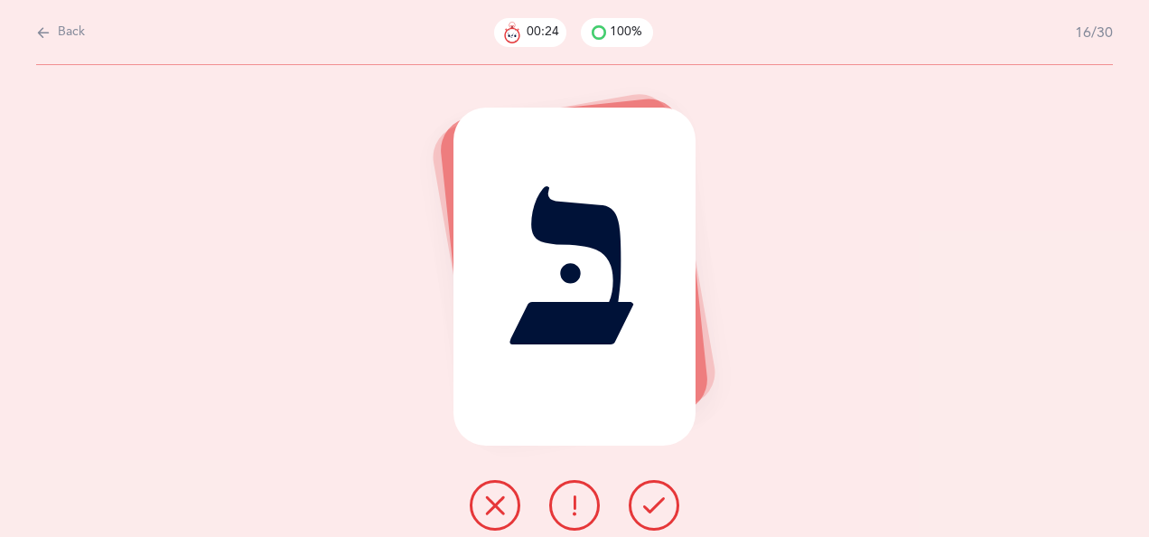
click at [662, 494] on icon at bounding box center [654, 505] width 22 height 22
click at [658, 496] on icon at bounding box center [654, 505] width 22 height 22
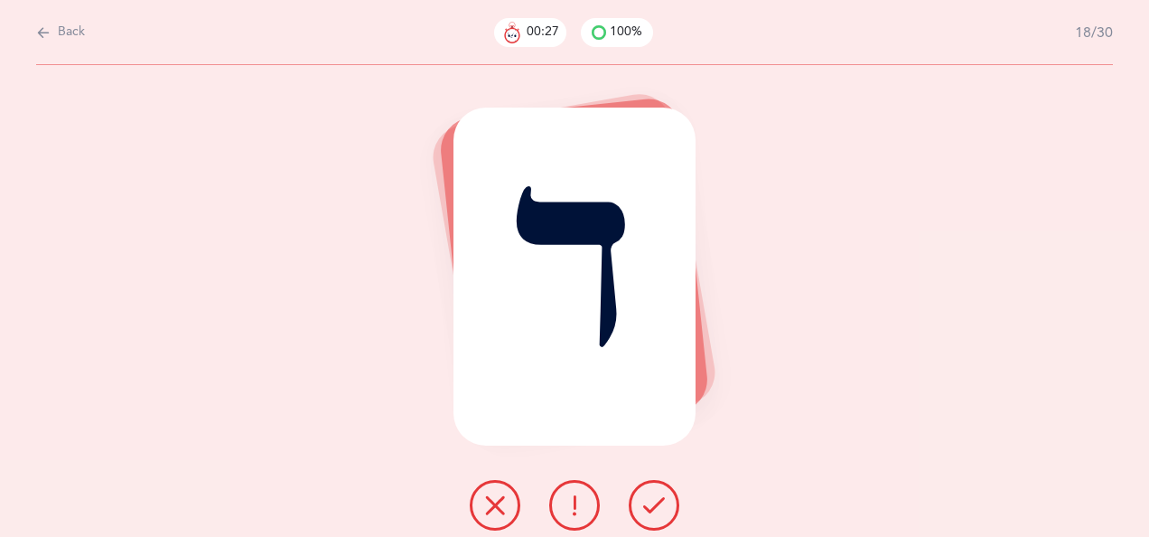
click at [652, 496] on icon at bounding box center [654, 505] width 22 height 22
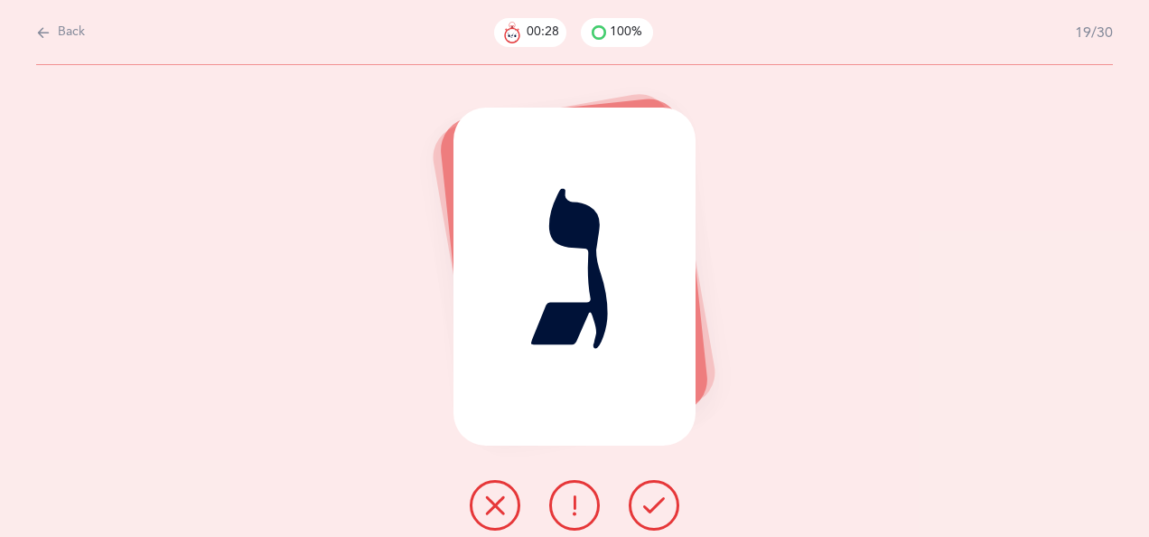
click at [651, 497] on icon at bounding box center [654, 505] width 22 height 22
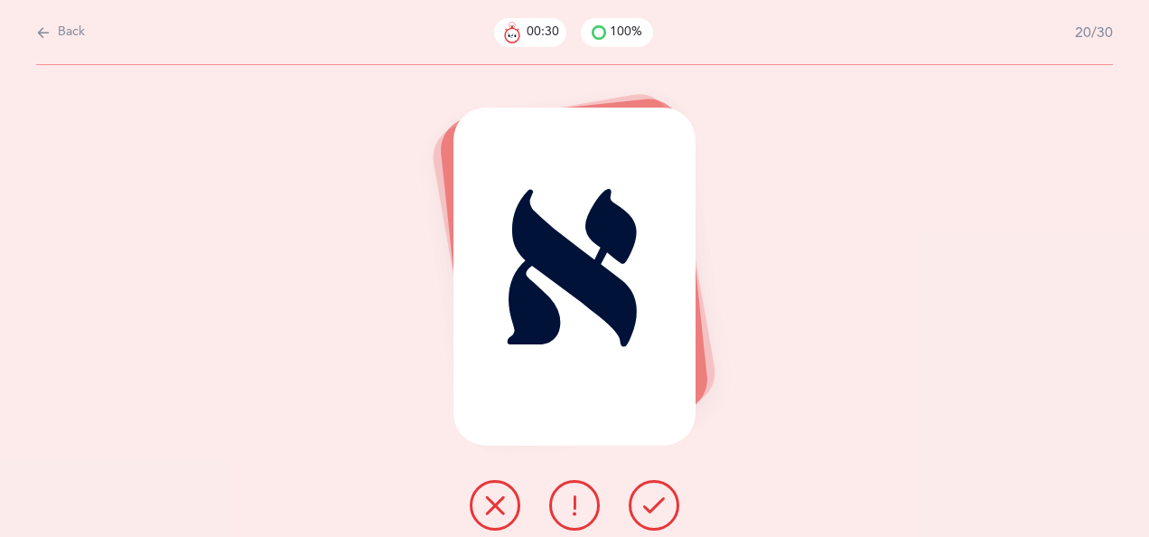
click at [653, 496] on icon at bounding box center [654, 505] width 22 height 22
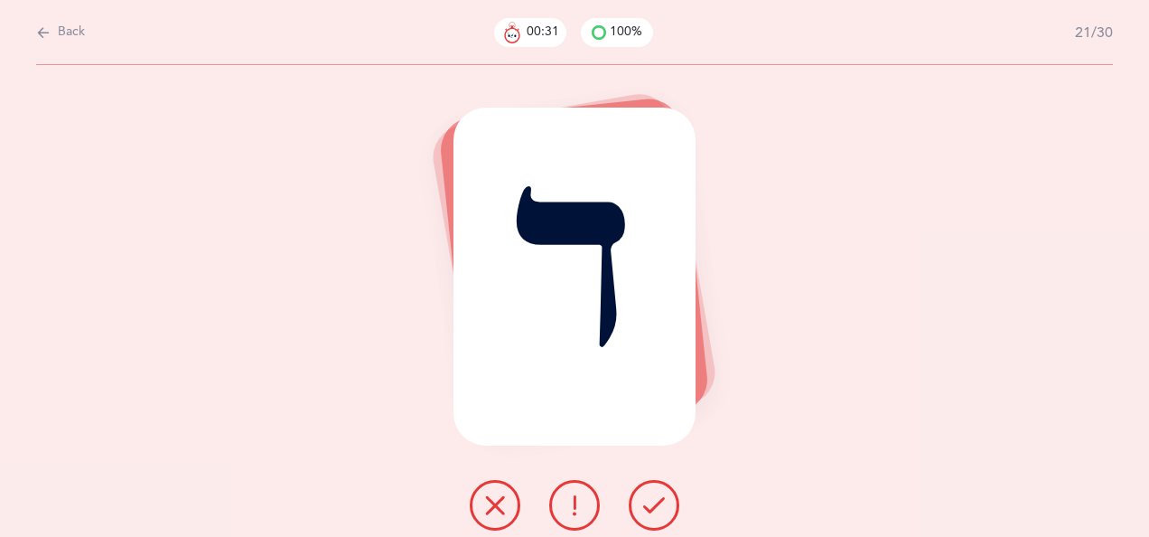
click at [656, 493] on button at bounding box center [654, 505] width 51 height 51
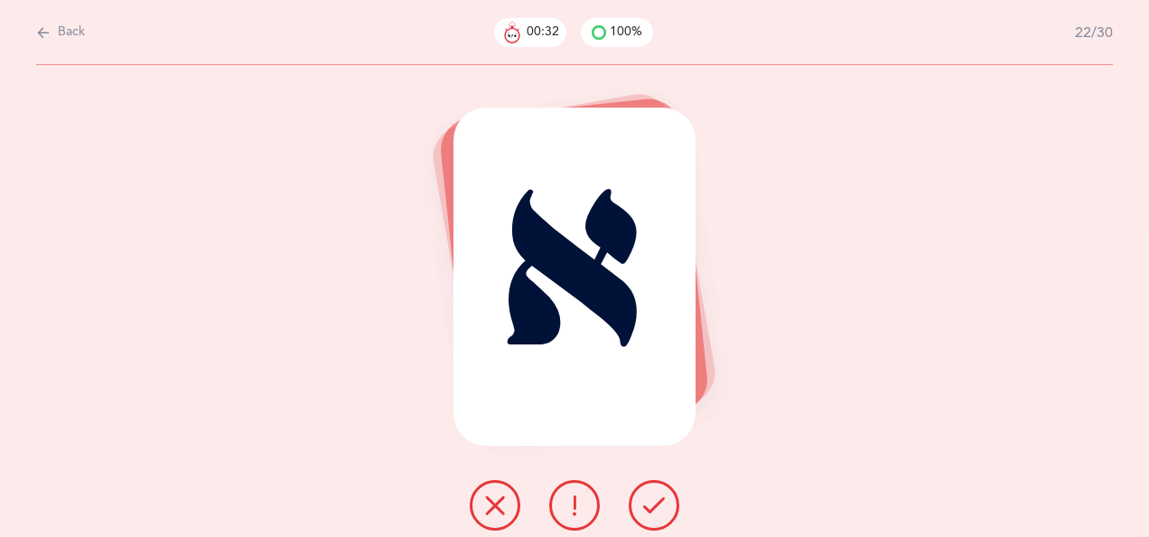
click at [657, 495] on icon at bounding box center [654, 505] width 22 height 22
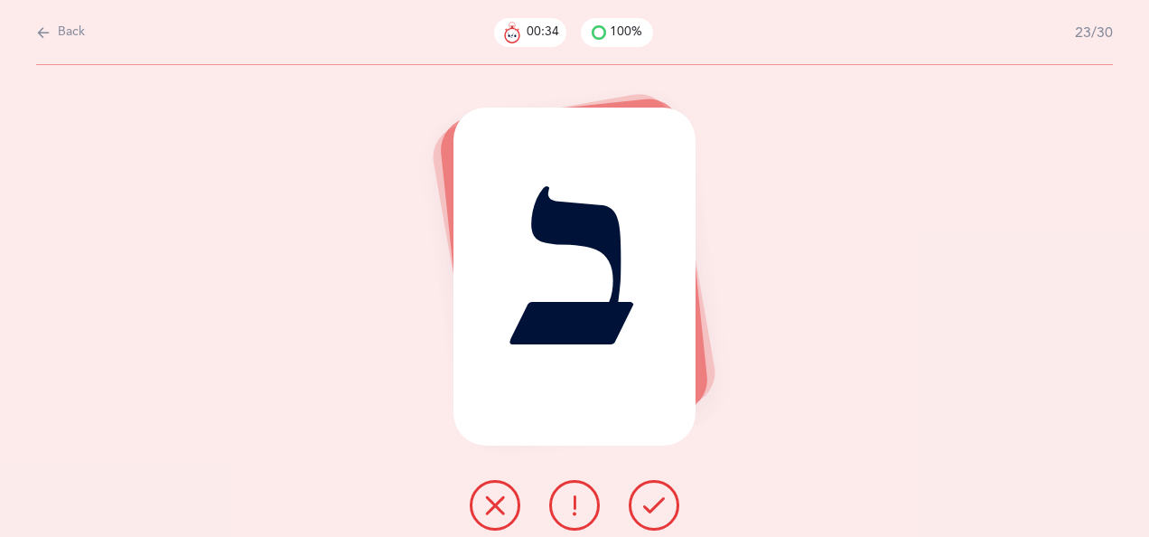
click at [652, 495] on icon at bounding box center [654, 505] width 22 height 22
click at [656, 497] on icon at bounding box center [654, 505] width 22 height 22
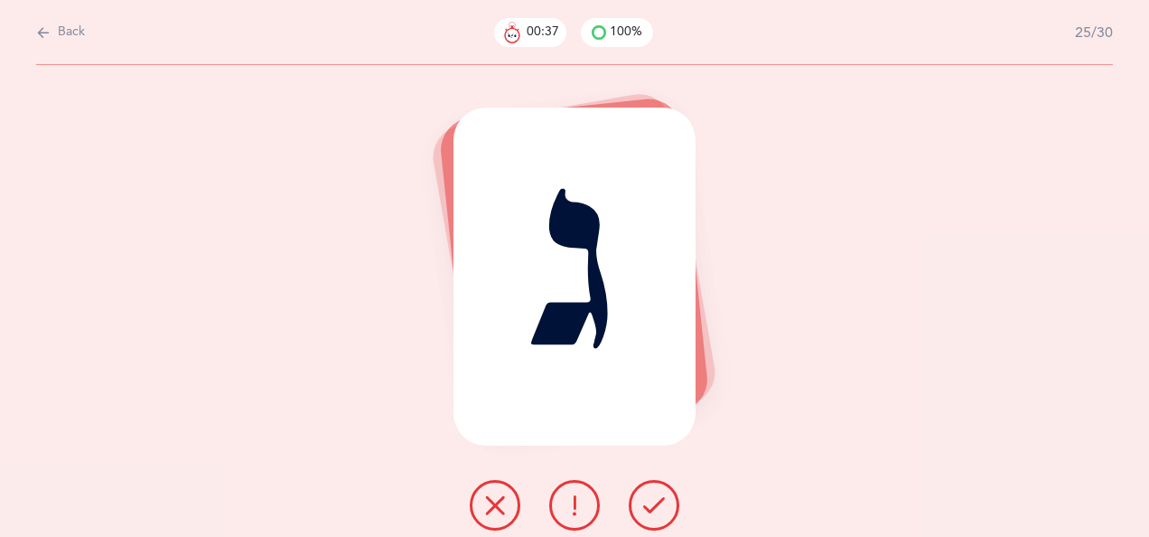
click at [657, 497] on icon at bounding box center [654, 505] width 22 height 22
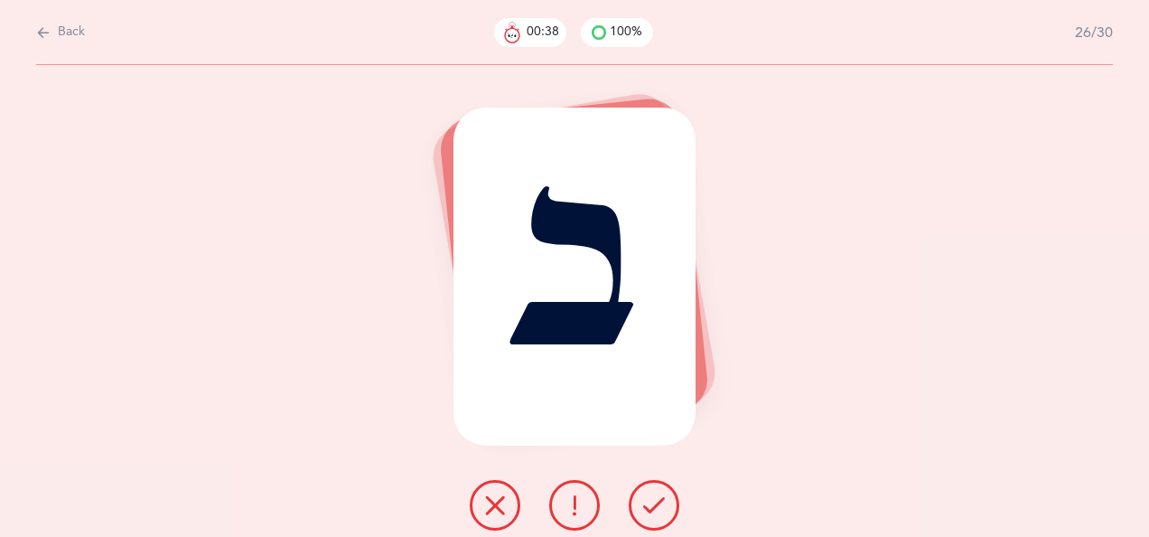
click at [656, 495] on icon at bounding box center [654, 505] width 22 height 22
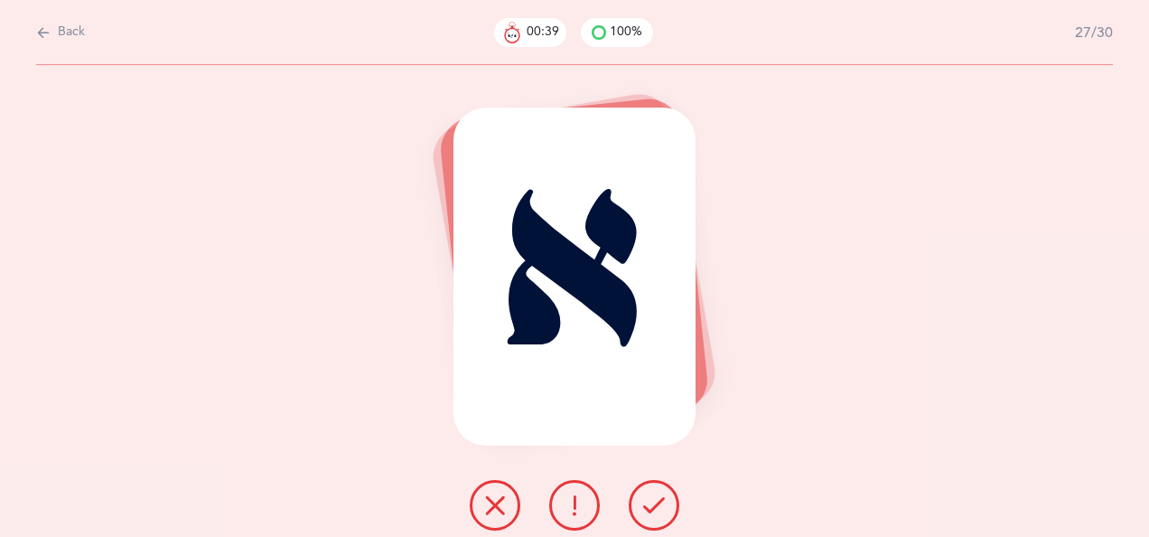
click at [655, 496] on icon at bounding box center [654, 505] width 22 height 22
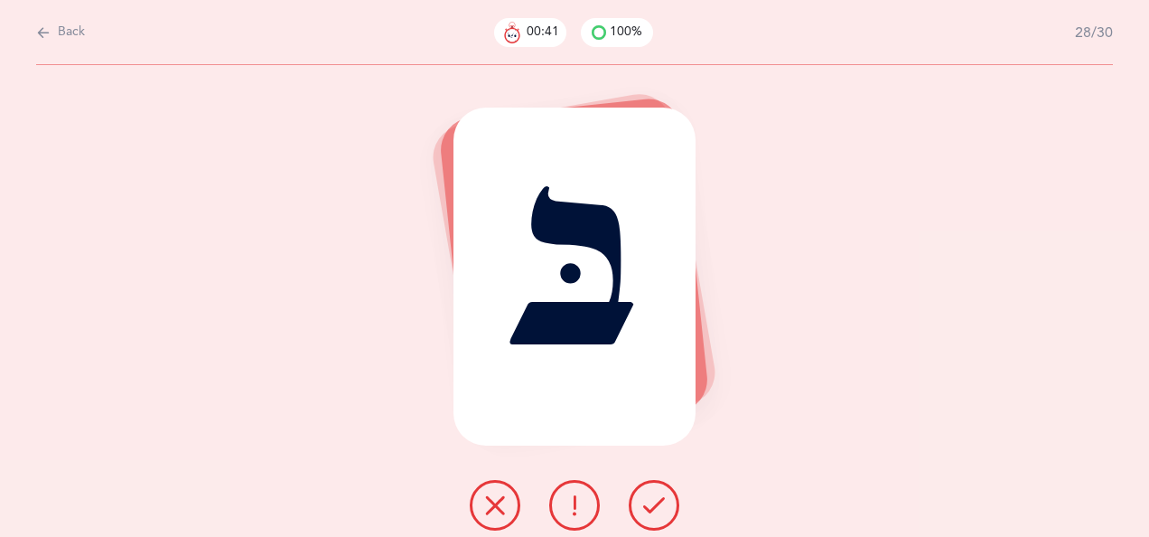
click at [653, 496] on icon at bounding box center [654, 505] width 22 height 22
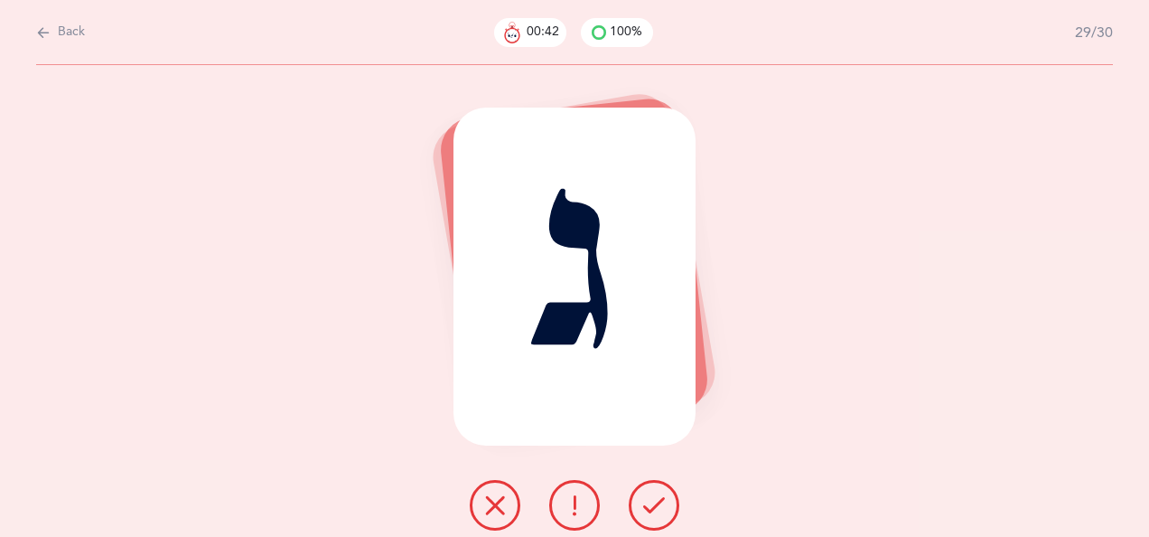
click at [651, 498] on icon at bounding box center [654, 505] width 22 height 22
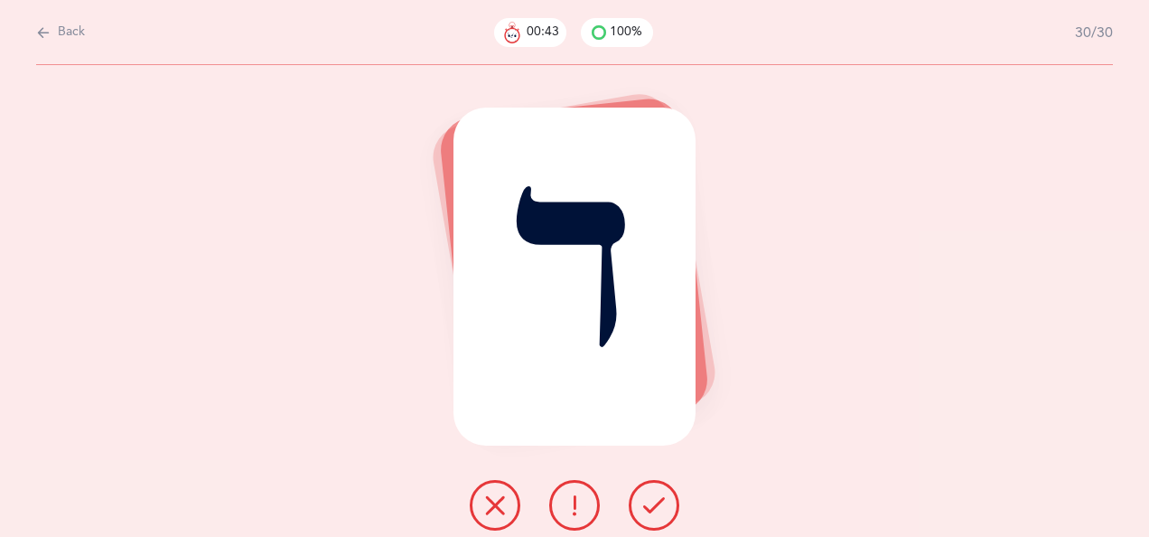
click at [651, 497] on icon at bounding box center [654, 505] width 22 height 22
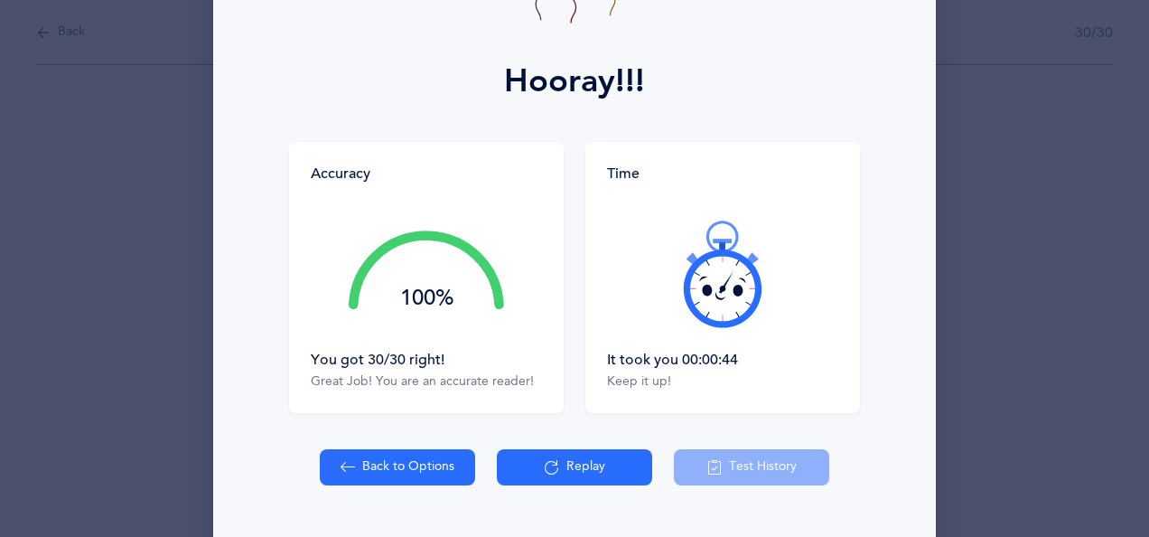
scroll to position [214, 0]
